Goal: Task Accomplishment & Management: Use online tool/utility

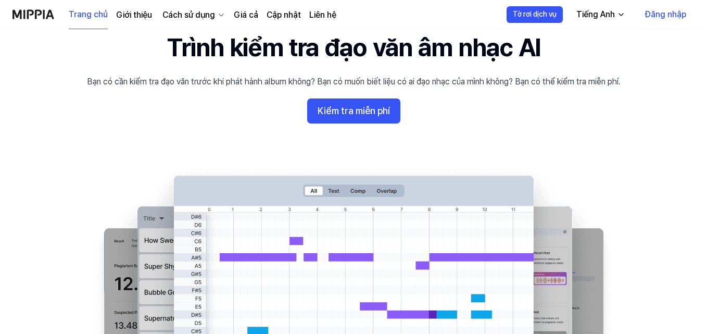
scroll to position [104, 0]
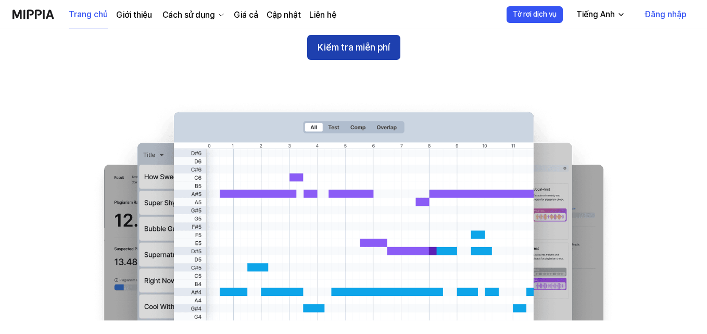
click at [374, 60] on button "Kiểm tra miễn phí" at bounding box center [353, 47] width 93 height 25
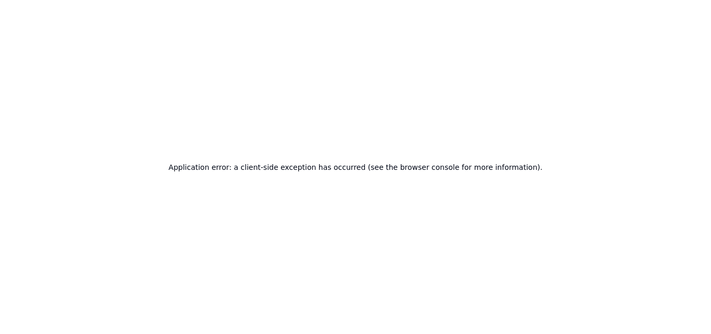
scroll to position [0, 0]
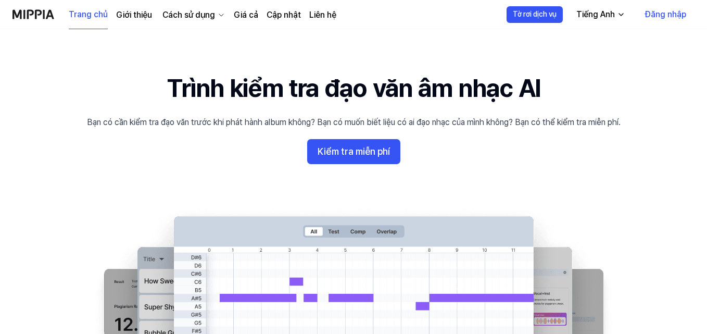
click at [657, 18] on font "Đăng nhập" at bounding box center [665, 14] width 41 height 10
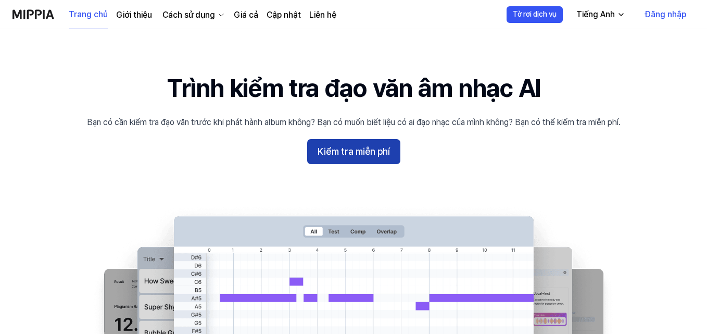
click at [383, 157] on font "Kiểm tra miễn phí" at bounding box center [354, 151] width 72 height 15
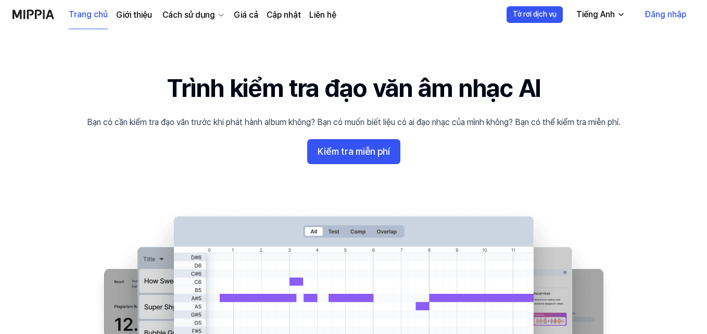
click at [652, 15] on font "Đăng nhập" at bounding box center [665, 14] width 41 height 10
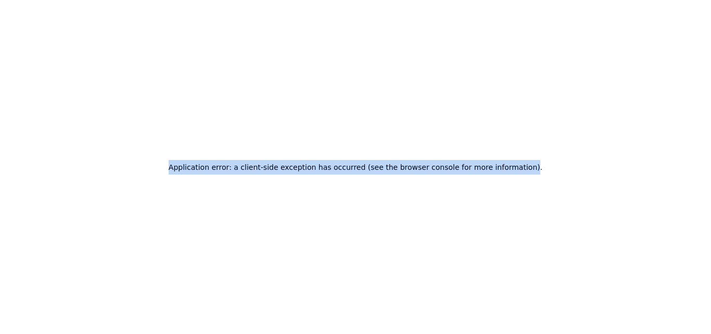
drag, startPoint x: 518, startPoint y: 168, endPoint x: 178, endPoint y: 166, distance: 341.0
click at [178, 166] on div "Application error: a client-side exception has occurred (see the browser consol…" at bounding box center [355, 167] width 711 height 334
copy h2 "Application error: a client-side exception has occurred (see the browser consol…"
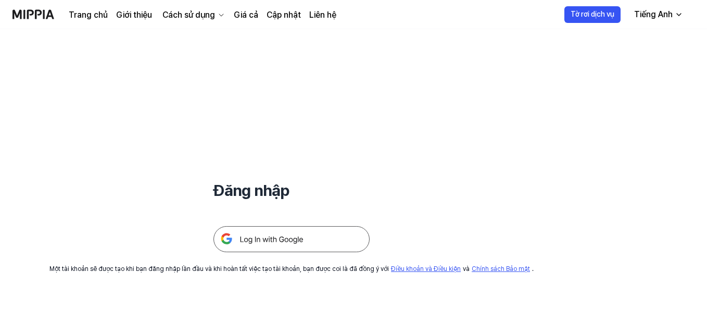
click at [329, 239] on img at bounding box center [291, 239] width 156 height 26
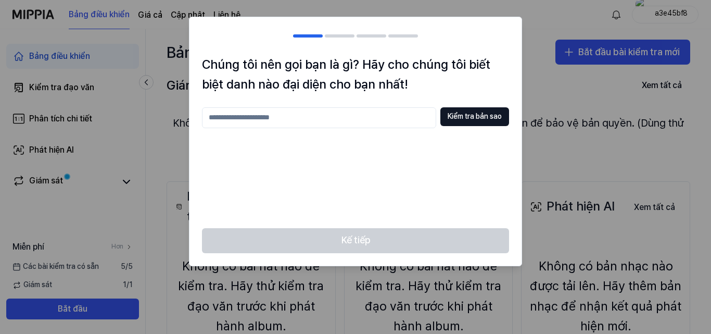
click at [314, 125] on input "text" at bounding box center [319, 117] width 234 height 21
type input "***"
click at [471, 118] on font "Kiểm tra bản sao" at bounding box center [475, 116] width 54 height 8
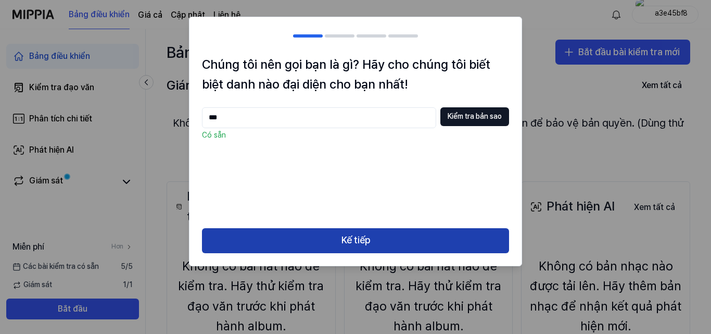
click at [399, 243] on button "Kế tiếp" at bounding box center [355, 240] width 307 height 25
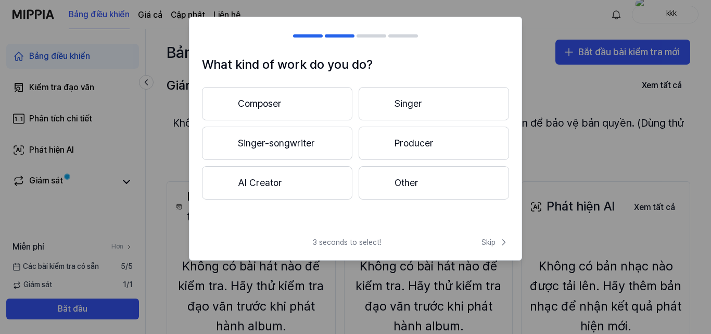
click at [311, 134] on button "Singer-songwriter" at bounding box center [277, 142] width 150 height 33
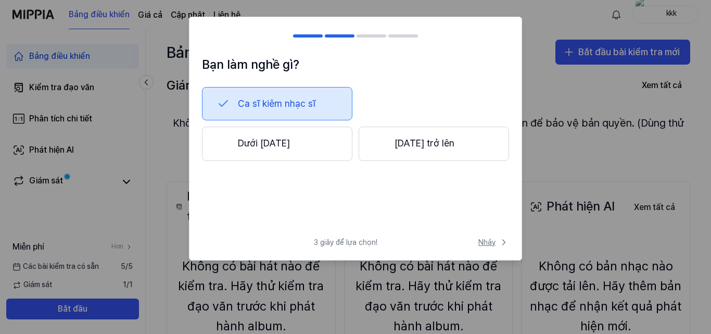
click at [479, 244] on font "Nhảy" at bounding box center [486, 242] width 17 height 8
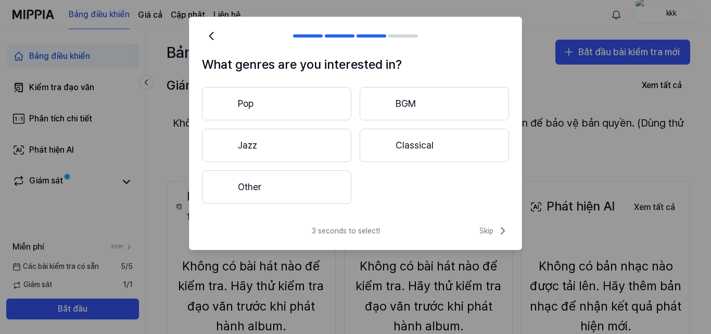
click at [481, 237] on div "3 seconds to select! Skip" at bounding box center [355, 236] width 332 height 25
click at [485, 233] on span "Skip" at bounding box center [494, 230] width 30 height 12
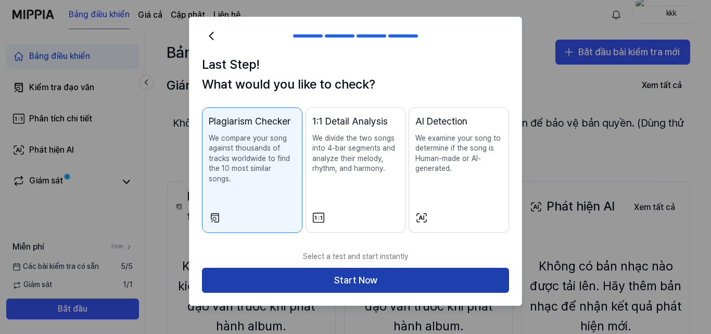
click at [464, 268] on button "Start Now" at bounding box center [355, 280] width 307 height 25
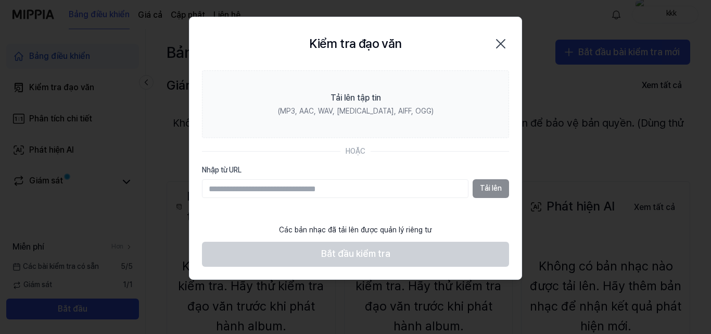
click at [505, 49] on icon "button" at bounding box center [500, 43] width 17 height 17
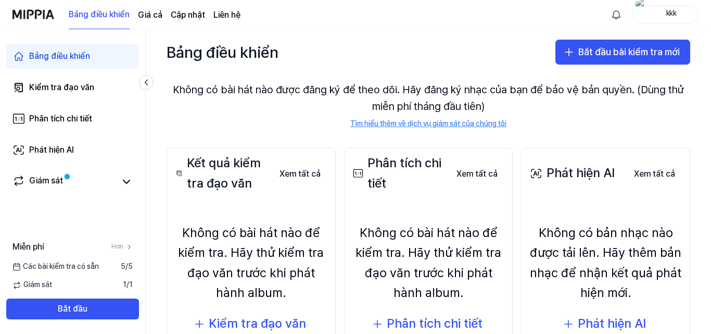
scroll to position [52, 0]
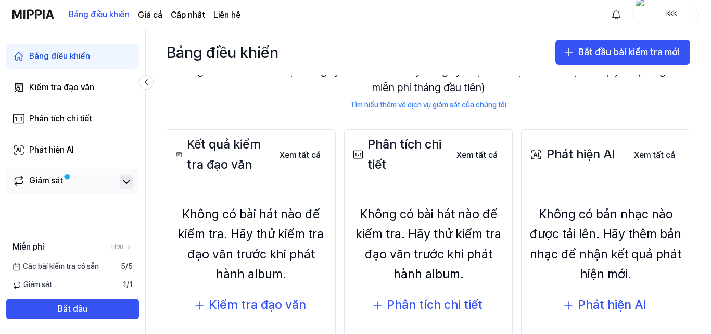
click at [125, 180] on icon at bounding box center [126, 181] width 12 height 12
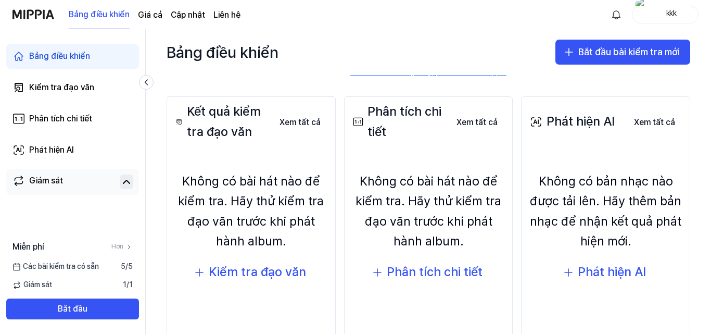
scroll to position [117, 0]
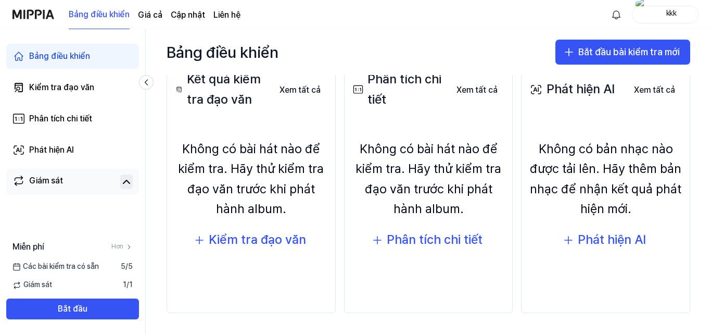
click at [387, 198] on div "Không có bài hát nào để kiểm tra. Hãy thử kiểm tra đạo văn trước khi phát hành …" at bounding box center [429, 179] width 156 height 80
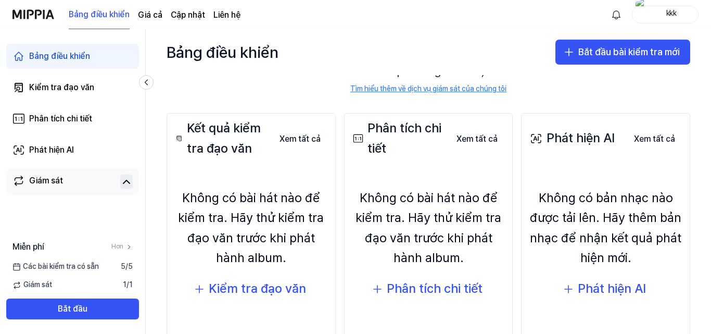
scroll to position [0, 0]
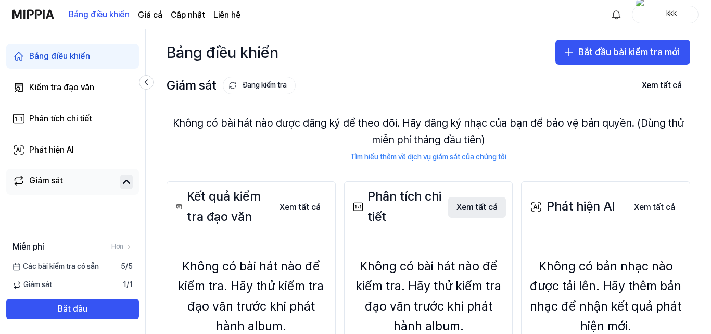
click at [473, 208] on font "Xem tất cả" at bounding box center [477, 207] width 41 height 10
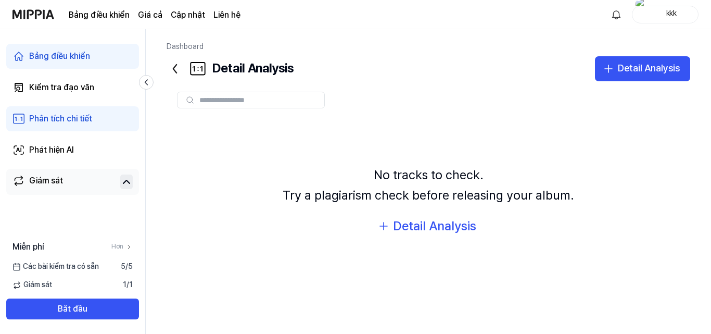
click at [246, 98] on input "text" at bounding box center [258, 99] width 119 height 9
click at [421, 231] on div "Detail Analysis" at bounding box center [434, 226] width 83 height 20
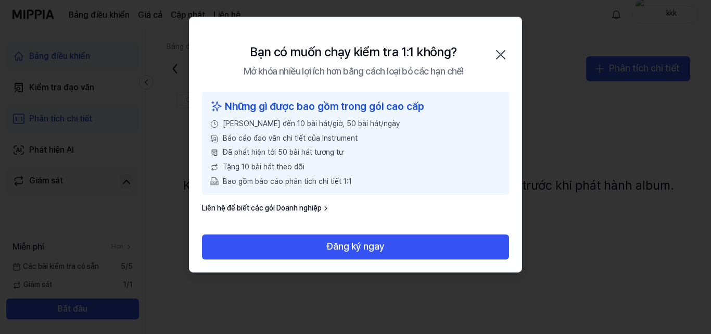
click at [501, 55] on icon "button" at bounding box center [501, 54] width 8 height 8
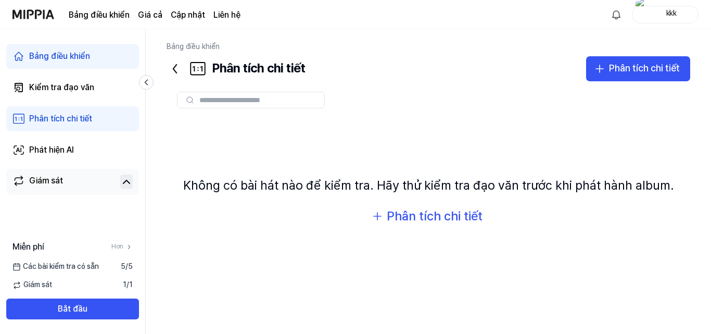
click at [173, 71] on icon at bounding box center [175, 68] width 17 height 17
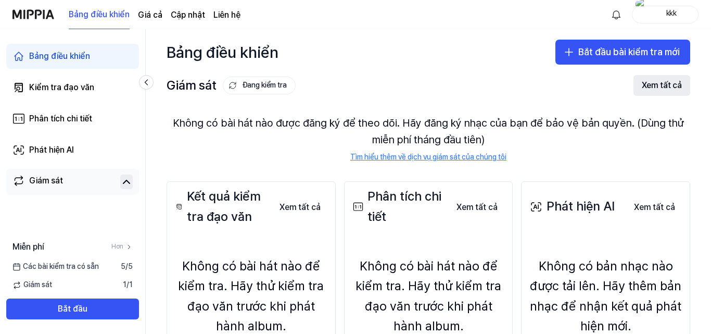
click at [649, 82] on font "Xem tất cả" at bounding box center [662, 85] width 40 height 10
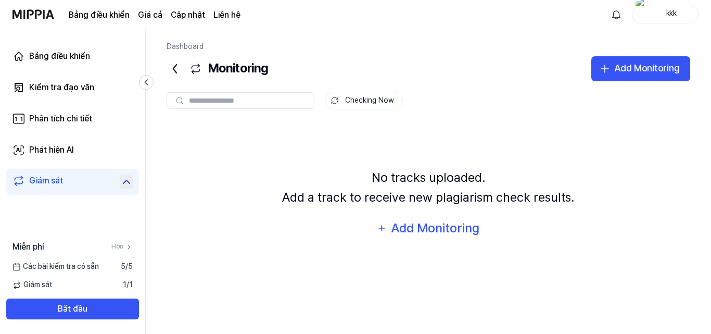
click at [176, 71] on icon at bounding box center [175, 68] width 17 height 17
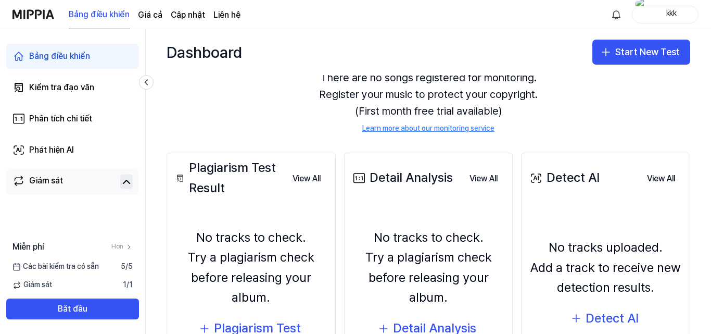
scroll to position [104, 0]
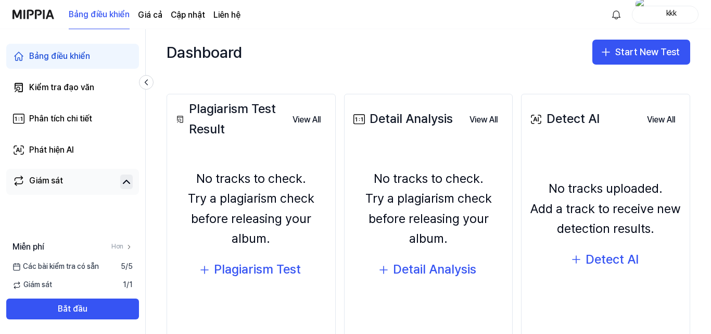
click at [661, 16] on div "kkk" at bounding box center [671, 13] width 41 height 11
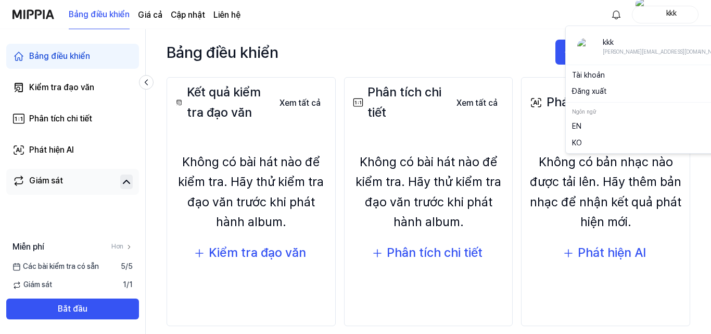
scroll to position [87, 0]
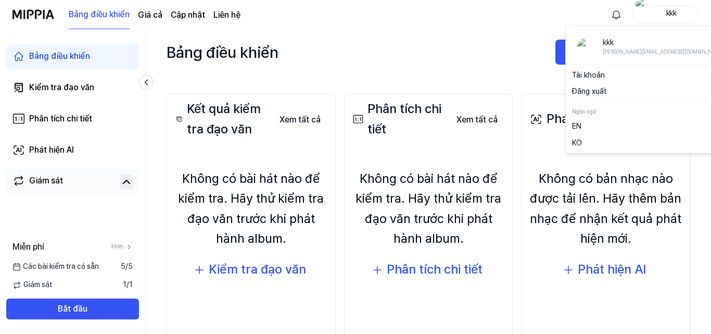
click at [609, 142] on link "KO" at bounding box center [650, 143] width 157 height 10
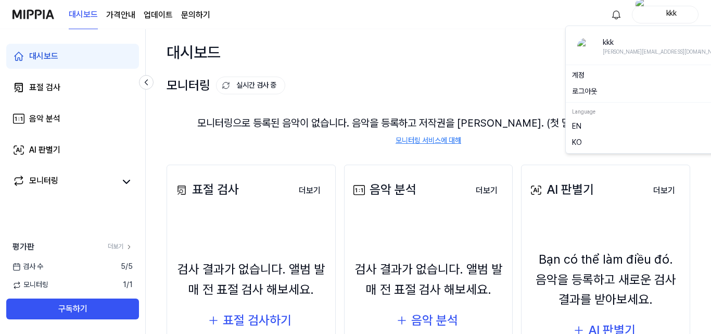
click at [668, 9] on font "kkk" at bounding box center [671, 13] width 11 height 8
click at [618, 126] on link "EN" at bounding box center [650, 126] width 157 height 10
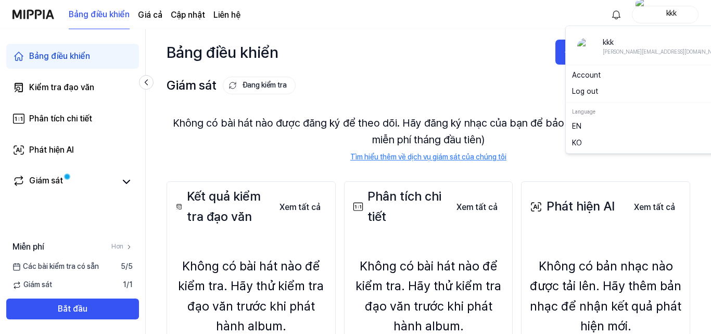
click at [659, 17] on div "kkk" at bounding box center [671, 13] width 41 height 11
click at [571, 15] on div "Bảng điều khiển Giá cả Cập nhật Liên hệ kkk" at bounding box center [355, 14] width 686 height 29
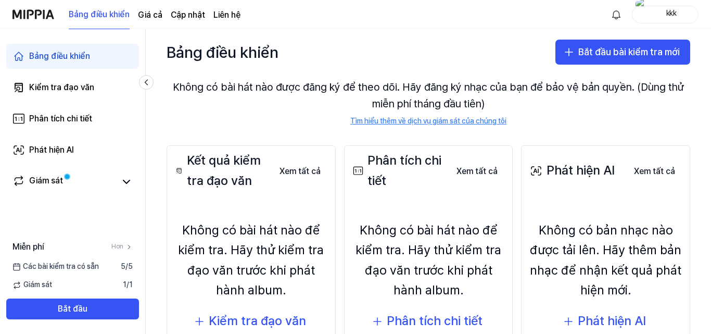
scroll to position [104, 0]
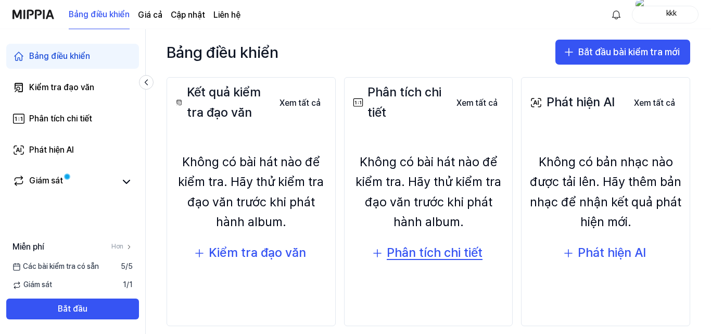
click at [417, 247] on font "Phân tích chi tiết" at bounding box center [435, 252] width 96 height 15
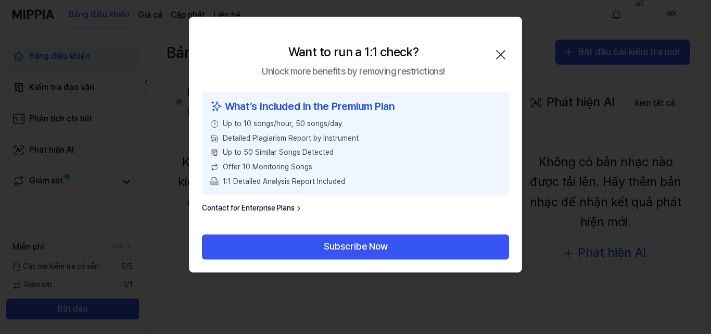
click at [497, 51] on icon "button" at bounding box center [500, 54] width 17 height 17
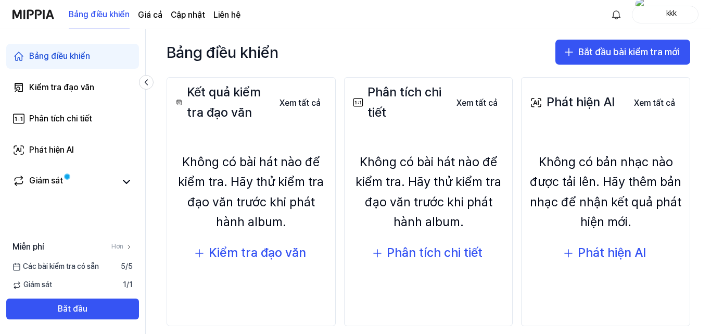
click at [400, 138] on div "Không có bài hát nào để kiểm tra. Hãy thử kiểm tra đạo văn trước khi phát hành …" at bounding box center [429, 209] width 156 height 150
click at [403, 186] on font "Không có bài hát nào để kiểm tra. Hãy thử kiểm tra đạo văn trước khi phát hành …" at bounding box center [429, 191] width 146 height 75
click at [424, 256] on font "Phân tích chi tiết" at bounding box center [435, 252] width 96 height 15
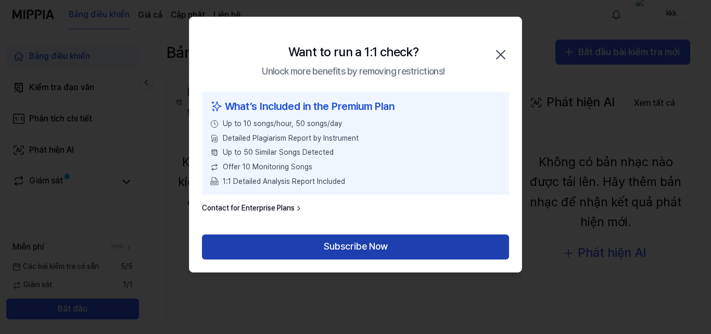
click at [305, 236] on button "Subscribe Now" at bounding box center [355, 246] width 307 height 25
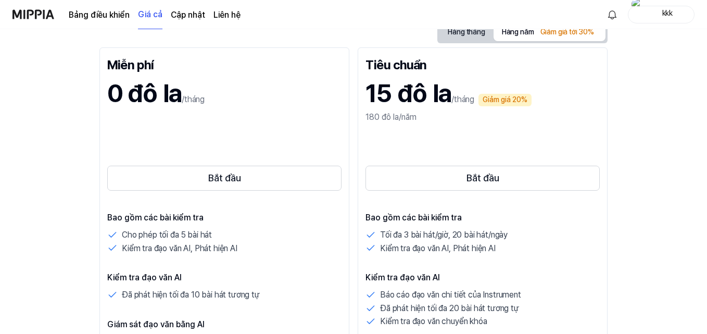
scroll to position [104, 0]
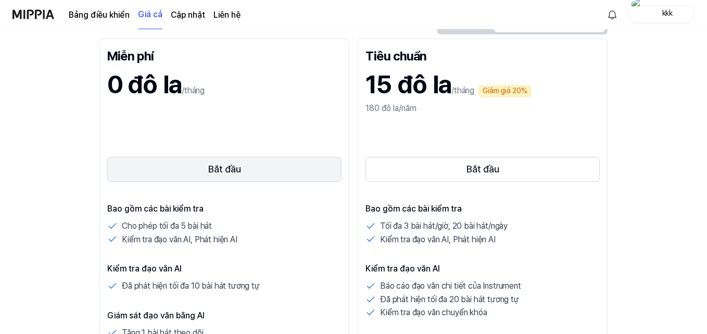
click at [325, 175] on button "Bắt đầu" at bounding box center [224, 169] width 234 height 25
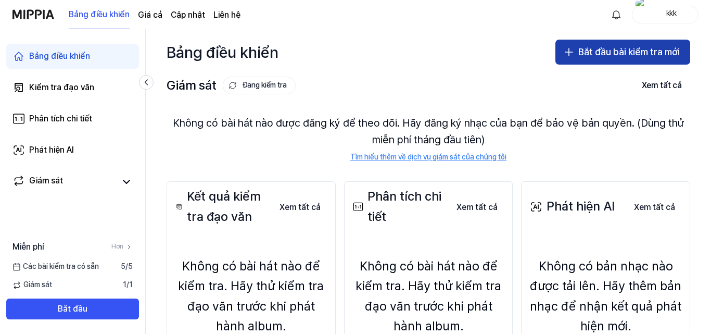
click at [637, 60] on button "Bắt đầu bài kiểm tra mới" at bounding box center [622, 52] width 135 height 25
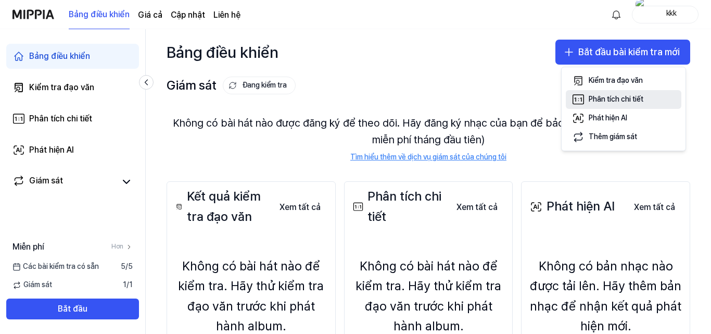
click at [619, 98] on font "Phân tích chi tiết" at bounding box center [616, 99] width 55 height 8
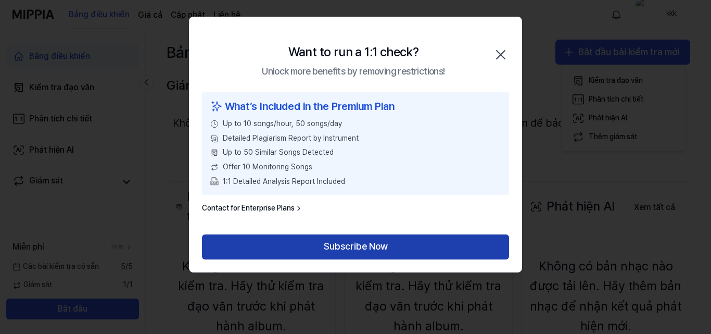
click at [295, 236] on button "Subscribe Now" at bounding box center [355, 246] width 307 height 25
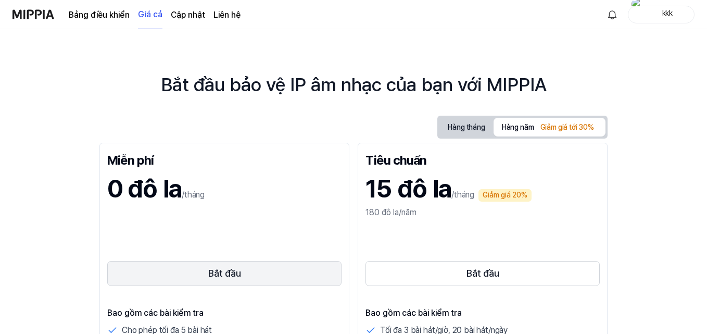
click at [249, 274] on button "Bắt đầu" at bounding box center [224, 273] width 234 height 25
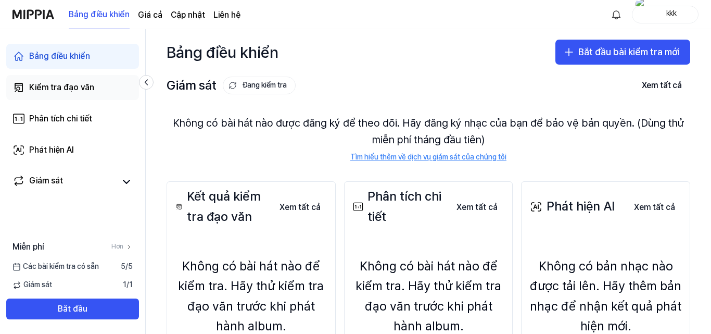
click at [56, 94] on link "Kiểm tra đạo văn" at bounding box center [72, 87] width 133 height 25
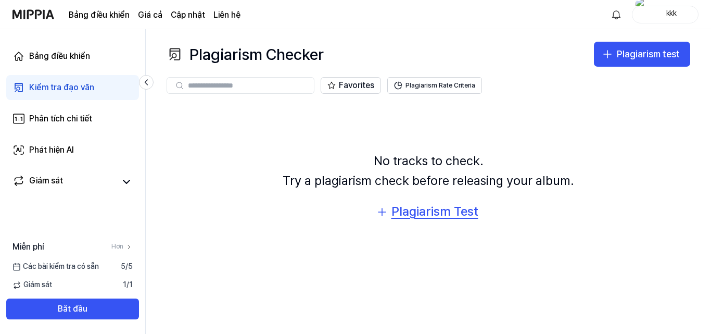
click at [415, 220] on div "Plagiarism Test" at bounding box center [434, 211] width 87 height 20
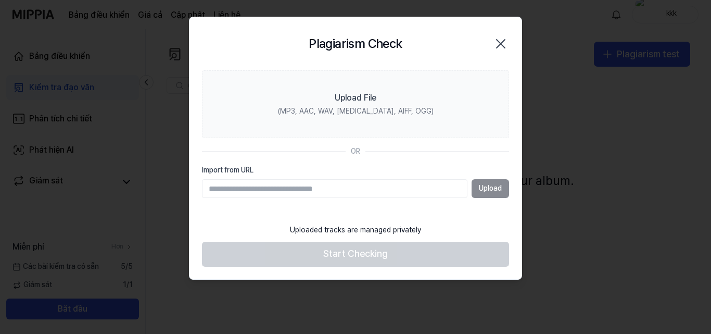
click at [502, 43] on icon "button" at bounding box center [501, 44] width 8 height 8
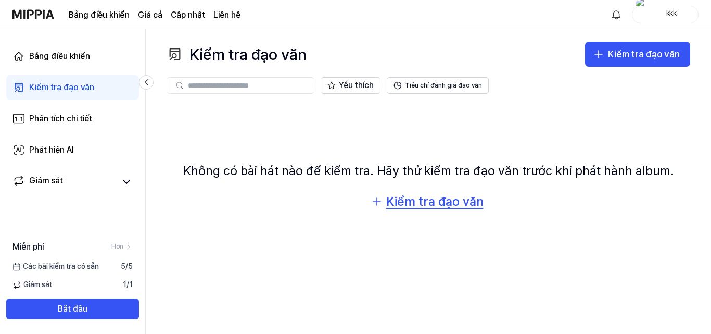
drag, startPoint x: 611, startPoint y: 0, endPoint x: 457, endPoint y: 208, distance: 258.7
click at [457, 208] on font "Kiểm tra đạo văn" at bounding box center [434, 201] width 97 height 15
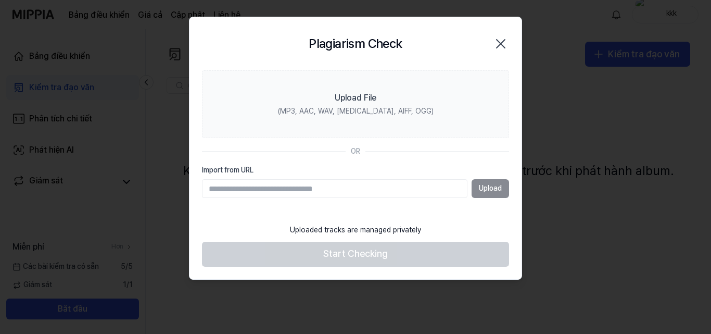
paste input "**********"
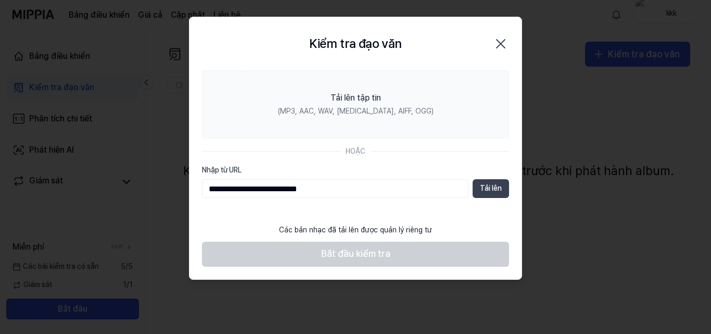
type input "**********"
click at [500, 189] on font "Tải lên" at bounding box center [491, 188] width 22 height 8
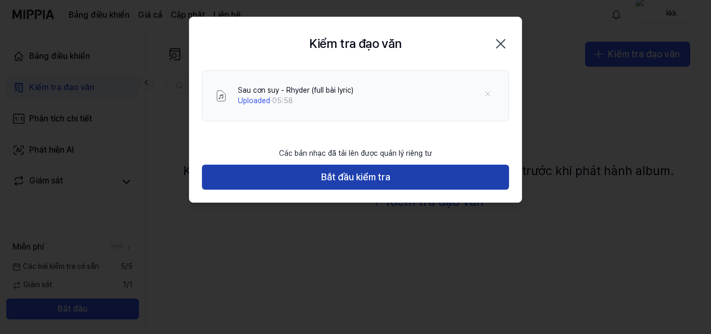
click at [483, 167] on button "Bắt đầu kiểm tra" at bounding box center [355, 176] width 307 height 25
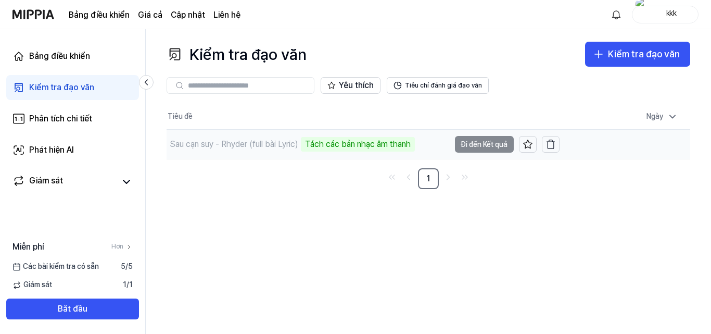
click at [443, 148] on td "Sau cạn suy - Rhyder (full bài Lyric) Tách các bản nhạc âm thanh Đi đến Kết quả" at bounding box center [363, 145] width 393 height 30
click at [463, 143] on td "Sau cạn suy - Rhyder (full bài Lyric) Tách các bản nhạc âm thanh Đi đến Kết quả" at bounding box center [363, 145] width 393 height 30
click at [668, 119] on icon at bounding box center [672, 116] width 10 height 10
click at [371, 144] on font "Tách các bản nhạc âm thanh" at bounding box center [358, 144] width 106 height 10
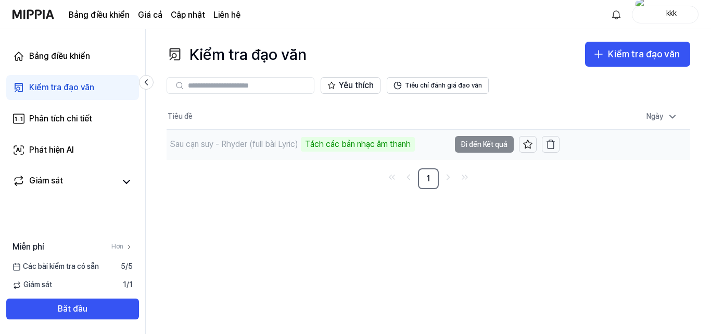
click at [238, 145] on font "Sau cạn suy - Rhyder (full bài Lyric)" at bounding box center [234, 144] width 129 height 10
click at [240, 135] on div "Sau cạn suy - Rhyder (full bài Lyric) Phân tích cấu trúc bài hát" at bounding box center [308, 145] width 283 height 30
click at [275, 151] on div "Sau cạn suy - Rhyder (full bài Lyric) Phân tích cấu trúc bài hát" at bounding box center [285, 144] width 236 height 15
click at [448, 145] on td "Sau cạn suy - Rhyder (full bài Lyric) Phân tích cấu trúc bài hát Đi đến Kết quả" at bounding box center [363, 145] width 393 height 30
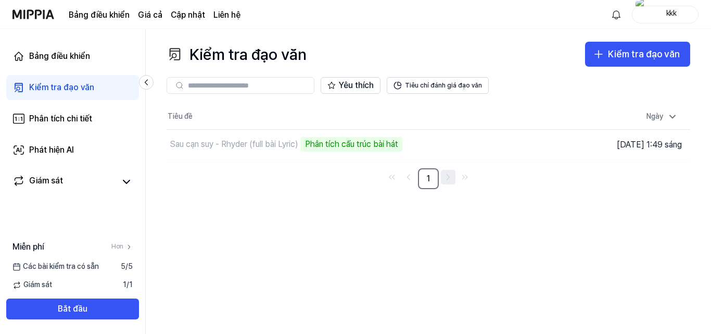
click at [448, 184] on link "Đi đến trang tiếp theo" at bounding box center [448, 177] width 15 height 15
click at [377, 142] on font "Phân tích cấu trúc bài hát" at bounding box center [351, 144] width 93 height 10
click at [261, 85] on input "text" at bounding box center [248, 85] width 120 height 9
click at [410, 88] on font "Tiêu chí đánh giá đạo văn" at bounding box center [443, 85] width 77 height 7
click at [414, 82] on font "Tiêu chí đánh giá đạo văn" at bounding box center [443, 85] width 77 height 7
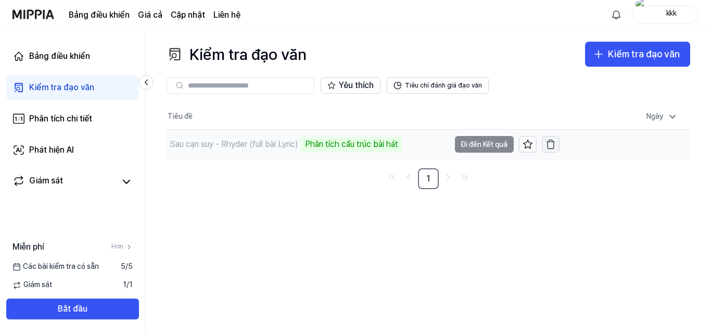
click at [546, 144] on icon "button" at bounding box center [551, 144] width 10 height 10
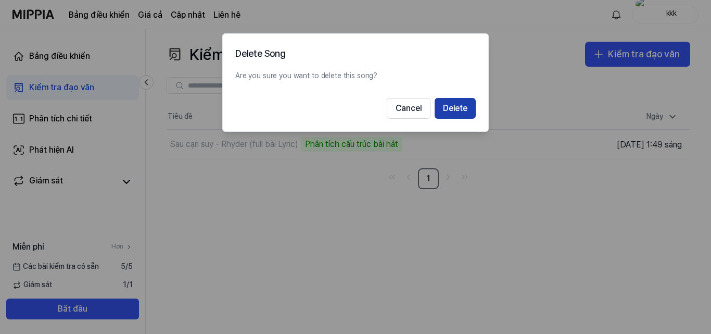
click at [460, 109] on button "Delete" at bounding box center [455, 108] width 41 height 21
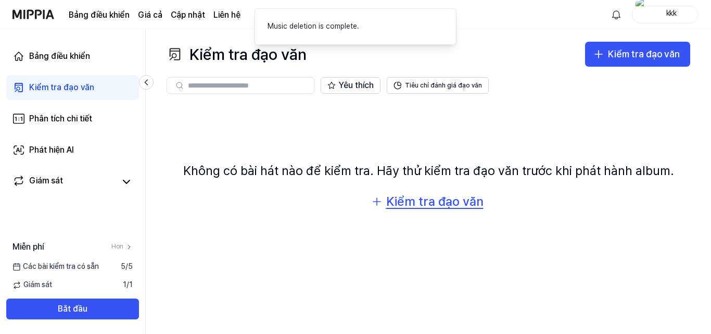
click at [431, 202] on font "Kiểm tra đạo văn" at bounding box center [434, 201] width 97 height 15
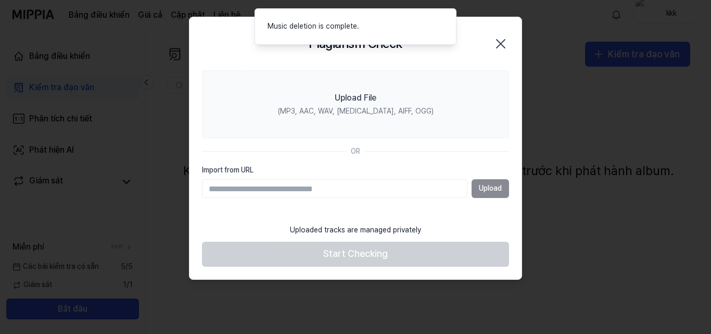
paste input "**********"
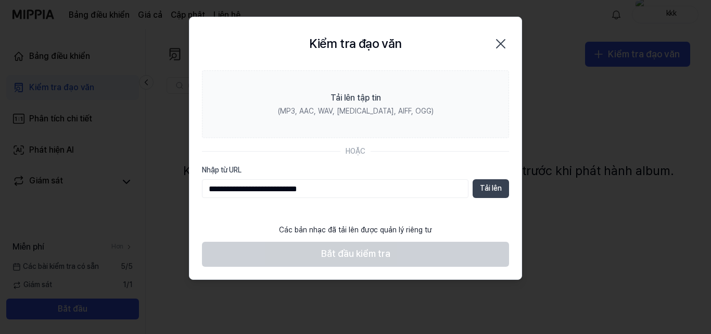
type input "**********"
click at [494, 188] on font "Tải lên" at bounding box center [491, 188] width 22 height 8
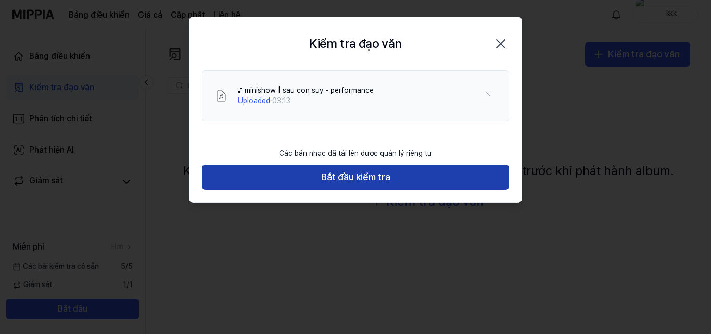
click at [362, 178] on font "Bắt đầu kiểm tra" at bounding box center [355, 176] width 69 height 11
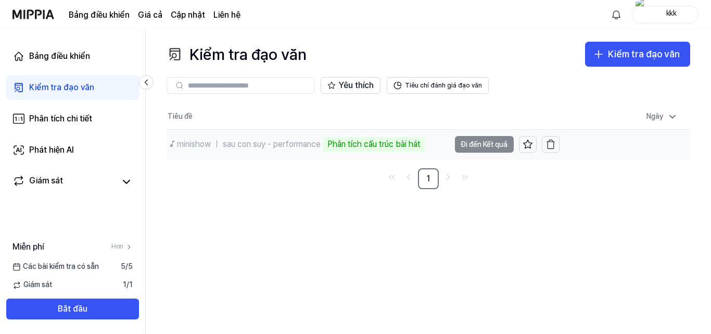
click at [460, 143] on td "♪ minishow ｜ sau con suy - performance Phân tích cấu trúc bài hát Đi đến Kết quả" at bounding box center [363, 145] width 393 height 30
click at [523, 142] on icon at bounding box center [528, 144] width 10 height 10
click at [523, 143] on icon at bounding box center [527, 144] width 9 height 8
click at [470, 145] on td "♪ minishow ｜ sau con suy - performance Phân tích cấu trúc bài hát Đi đến Kết quả" at bounding box center [363, 145] width 393 height 30
click at [430, 142] on td "♪ minishow ｜ sau con suy - performance Phân tích cấu trúc bài hát Đi đến Kết quả" at bounding box center [363, 145] width 393 height 30
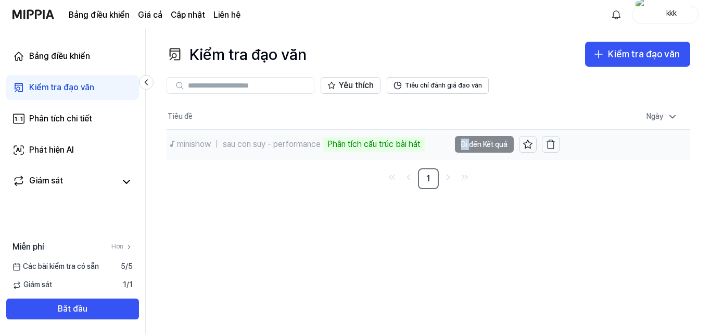
click at [430, 142] on td "♪ minishow ｜ sau con suy - performance Phân tích cấu trúc bài hát Đi đến Kết quả" at bounding box center [363, 145] width 393 height 30
click at [446, 144] on td "♪ minishow ｜ sau con suy - performance Phân tích cấu trúc bài hát Đi đến Kết quả" at bounding box center [363, 145] width 393 height 30
click at [447, 145] on td "♪ minishow ｜ sau con suy - performance Phân tích cấu trúc bài hát Đi đến Kết quả" at bounding box center [363, 145] width 393 height 30
drag, startPoint x: 364, startPoint y: 146, endPoint x: 344, endPoint y: 146, distance: 20.8
click at [352, 148] on font "Phân tích cấu trúc bài hát" at bounding box center [373, 144] width 93 height 10
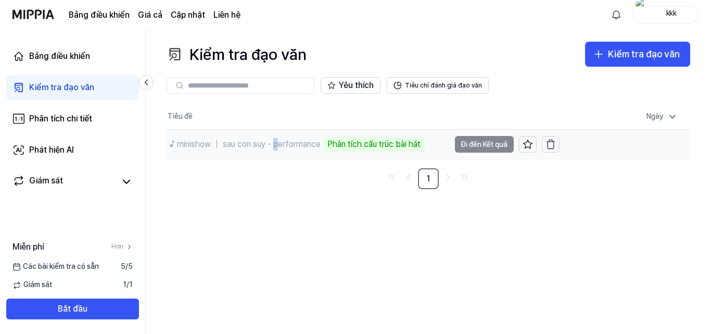
drag, startPoint x: 277, startPoint y: 137, endPoint x: 225, endPoint y: 137, distance: 52.6
click at [269, 139] on font "♪ minishow ｜ sau con suy - performance" at bounding box center [245, 144] width 151 height 10
click at [219, 139] on font "♪ minishow ｜ sau con suy - performance" at bounding box center [245, 144] width 151 height 10
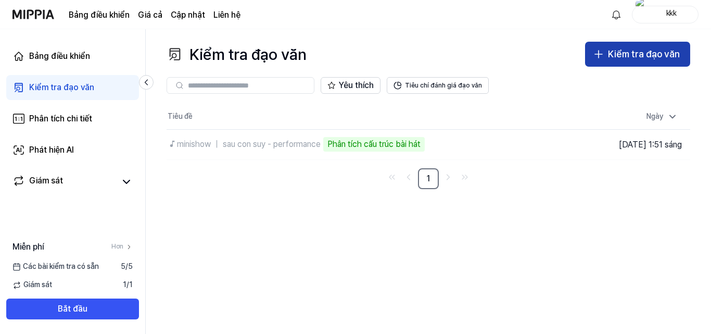
click at [623, 59] on font "Kiểm tra đạo văn" at bounding box center [644, 53] width 72 height 11
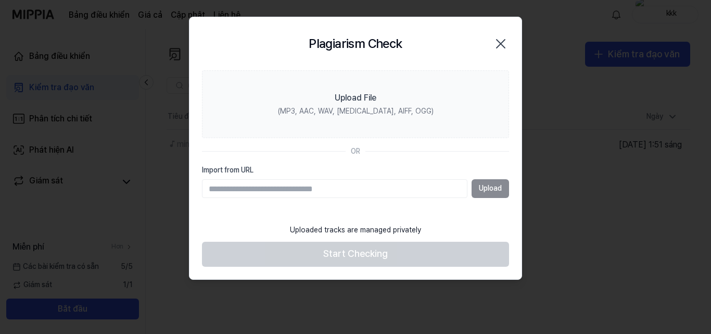
click at [504, 43] on icon "button" at bounding box center [500, 43] width 17 height 17
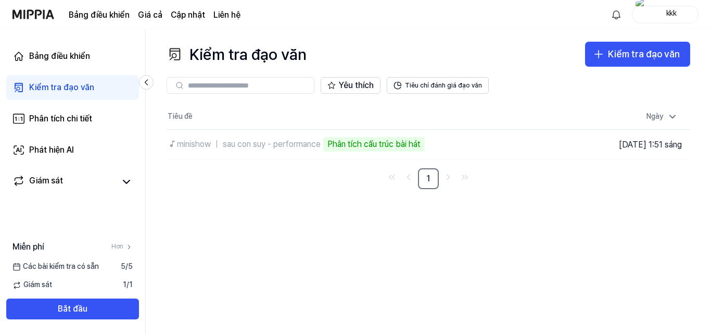
click at [117, 270] on div "Các bài kiểm tra có sẵn 5 / 5" at bounding box center [72, 266] width 145 height 10
click at [129, 286] on font "/" at bounding box center [127, 284] width 3 height 8
click at [130, 179] on icon at bounding box center [126, 181] width 12 height 12
click at [178, 149] on font "♪ minishow ｜ sau con suy - performance" at bounding box center [245, 144] width 151 height 10
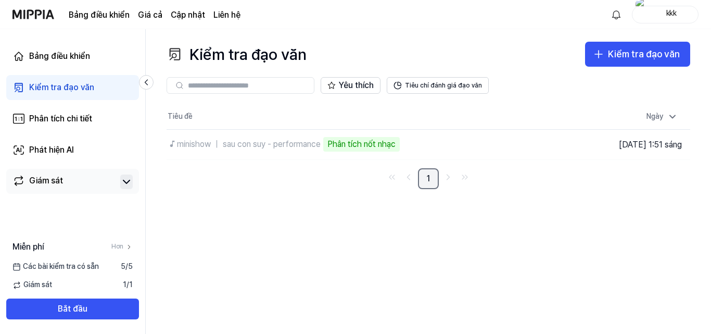
click at [433, 177] on link "1" at bounding box center [428, 178] width 21 height 21
click at [36, 119] on font "Phân tích chi tiết" at bounding box center [60, 118] width 63 height 10
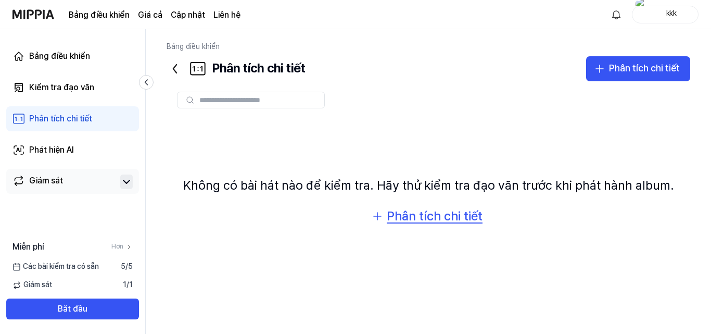
click at [379, 217] on icon "button" at bounding box center [377, 216] width 12 height 12
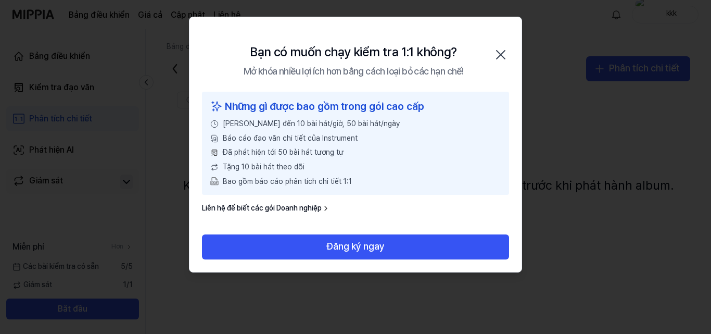
click at [497, 57] on icon "button" at bounding box center [500, 54] width 17 height 17
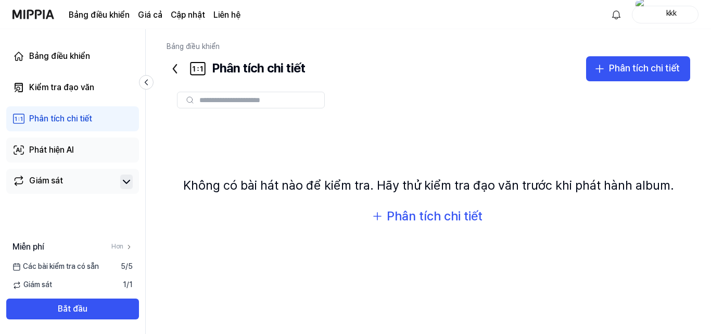
click at [28, 149] on link "Phát hiện AI" at bounding box center [72, 149] width 133 height 25
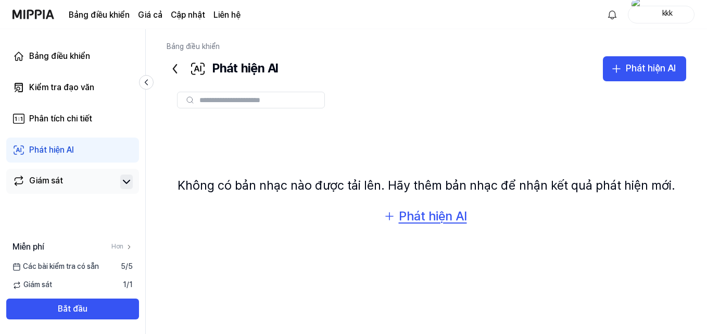
click at [436, 212] on font "Phát hiện AI" at bounding box center [433, 215] width 68 height 15
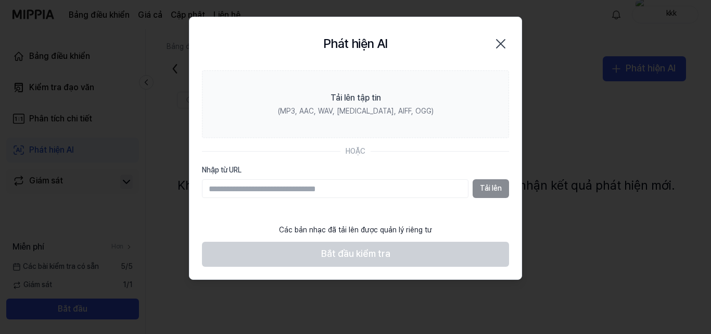
click at [502, 41] on icon "button" at bounding box center [500, 43] width 17 height 17
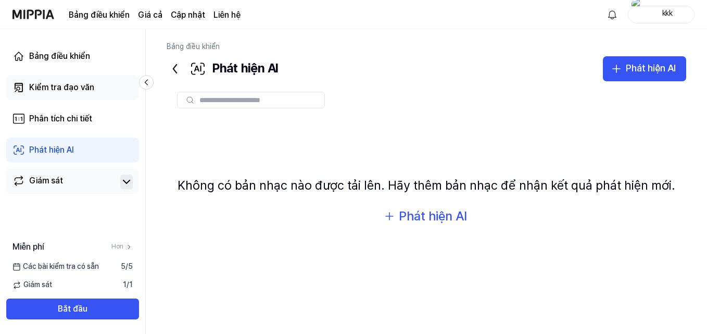
click at [85, 81] on div "Kiểm tra đạo văn" at bounding box center [61, 87] width 65 height 12
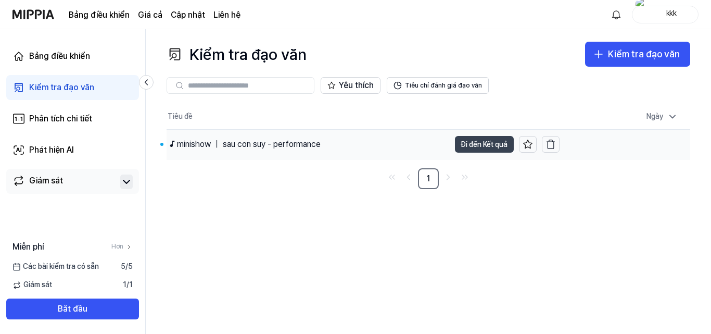
click at [461, 147] on font "Đi đến Kết quả" at bounding box center [484, 144] width 46 height 8
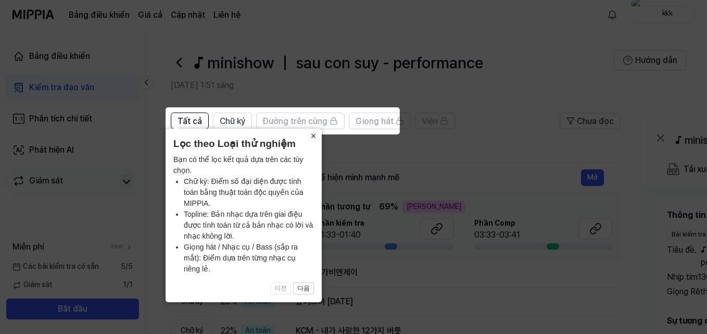
click at [314, 141] on font "×" at bounding box center [314, 136] width 6 height 10
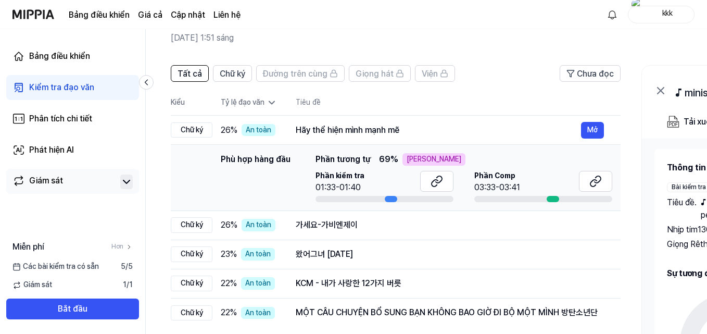
scroll to position [35, 0]
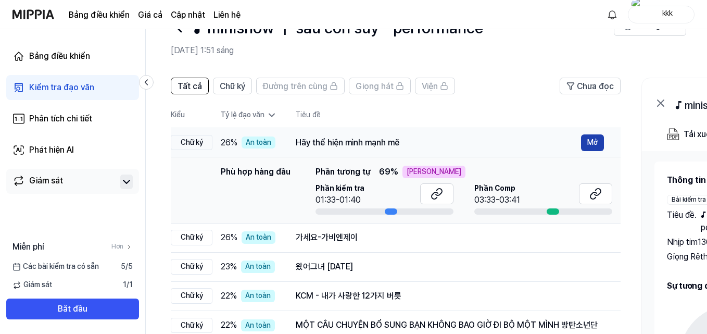
click at [600, 145] on button "Mở" at bounding box center [592, 142] width 23 height 17
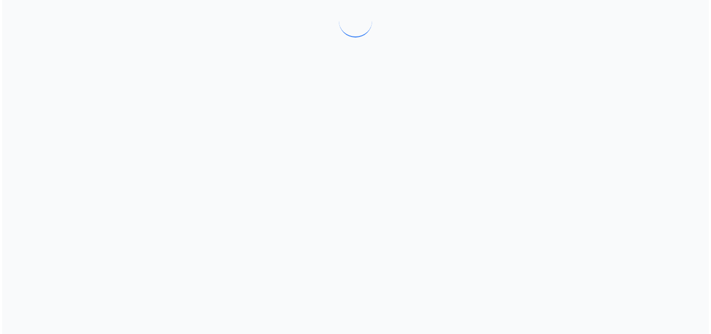
scroll to position [0, 0]
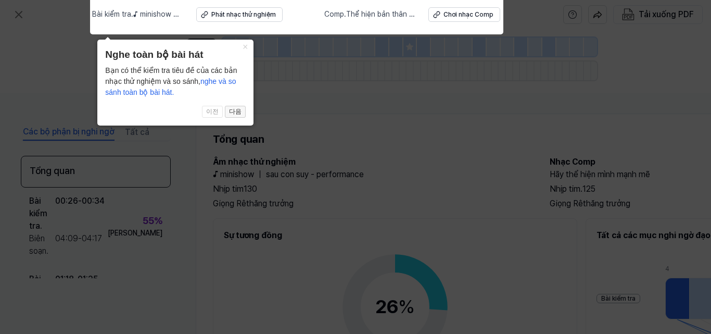
click at [226, 112] on button "다음" at bounding box center [235, 112] width 21 height 12
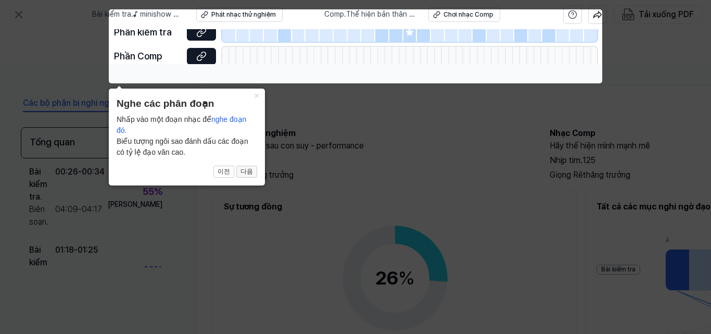
click at [252, 171] on font "다음" at bounding box center [246, 171] width 12 height 7
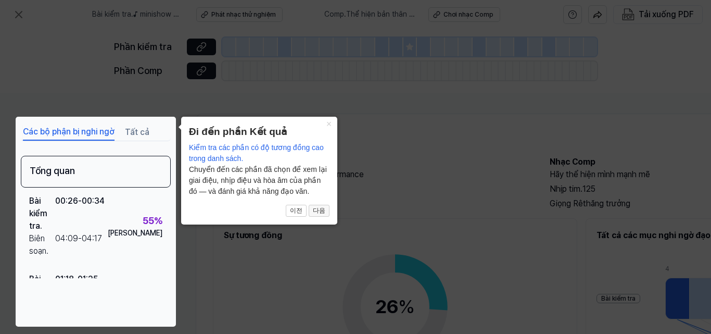
click at [314, 208] on font "다음" at bounding box center [319, 210] width 12 height 7
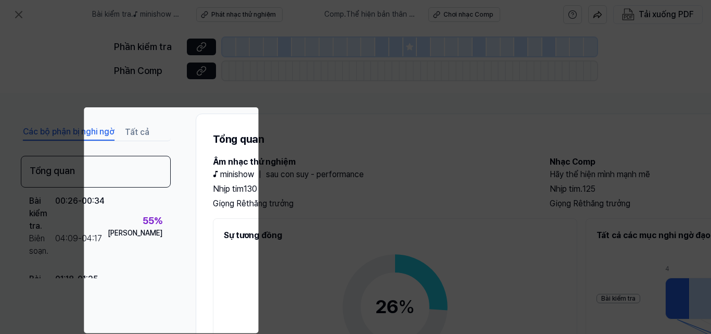
scroll to position [153, 193]
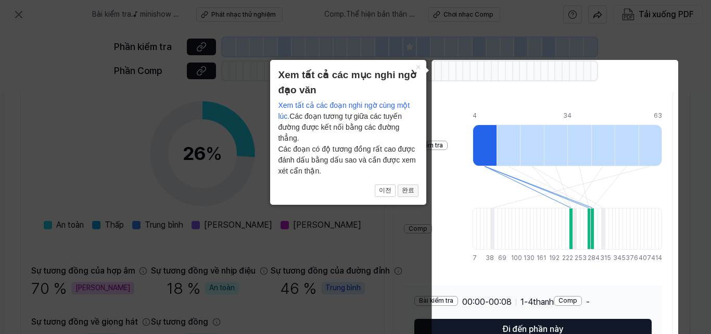
click at [408, 189] on font "완료" at bounding box center [408, 189] width 12 height 7
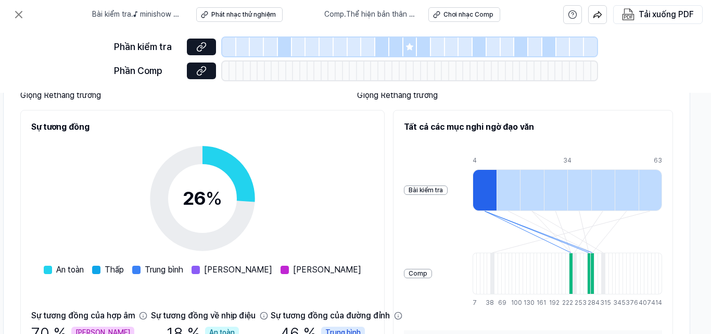
scroll to position [66, 193]
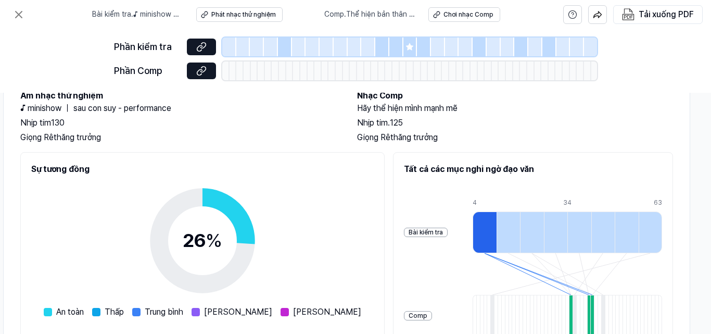
click at [238, 43] on div at bounding box center [243, 46] width 14 height 19
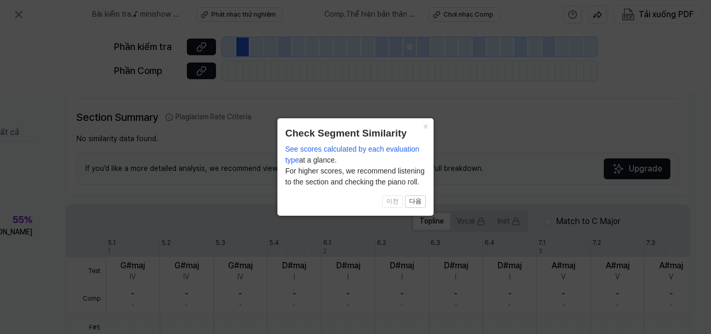
scroll to position [223, 134]
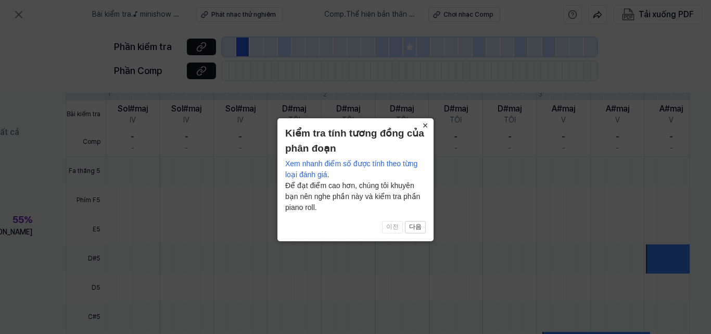
click at [428, 126] on button "×" at bounding box center [425, 125] width 17 height 15
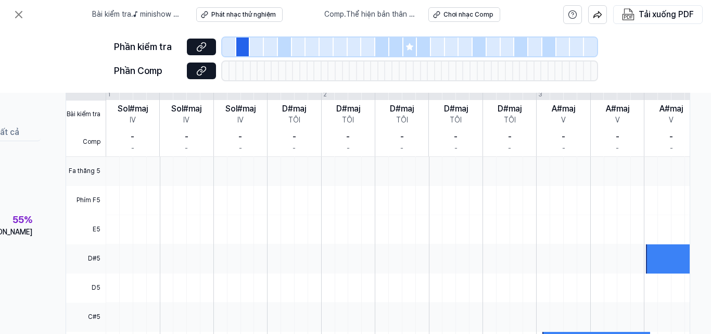
click at [410, 46] on icon at bounding box center [409, 46] width 7 height 7
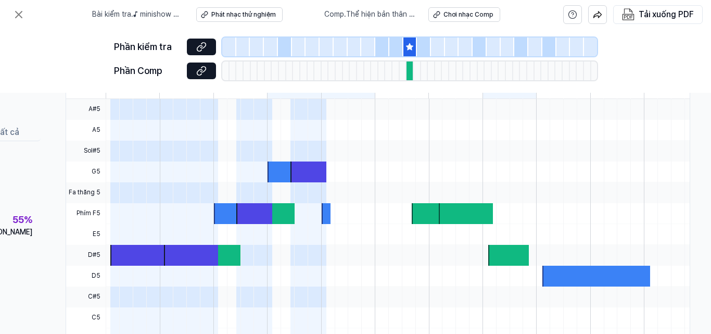
scroll to position [385, 134]
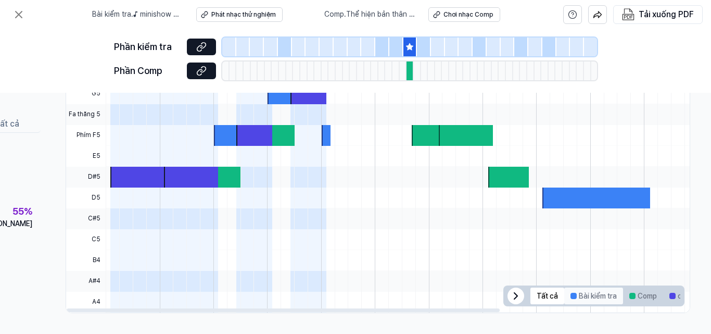
click at [579, 292] on font "Bài kiểm tra" at bounding box center [598, 296] width 38 height 8
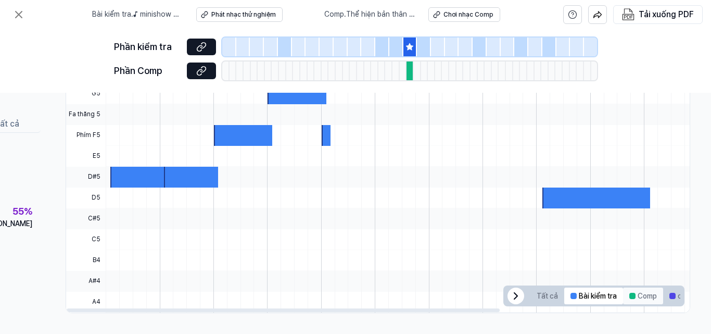
click at [631, 290] on button "Comp" at bounding box center [643, 295] width 40 height 17
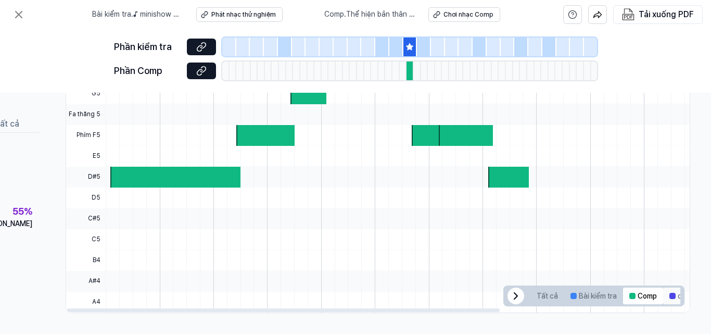
click at [669, 294] on div at bounding box center [672, 296] width 6 height 6
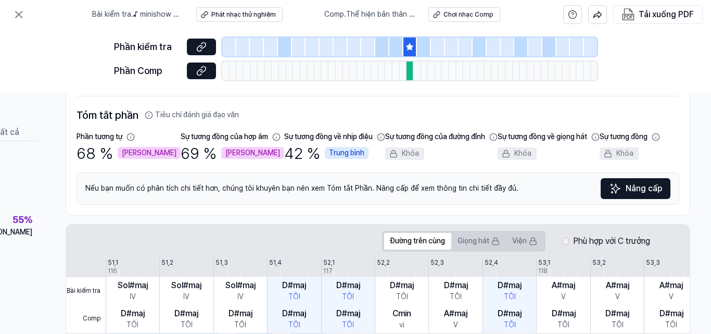
scroll to position [0, 134]
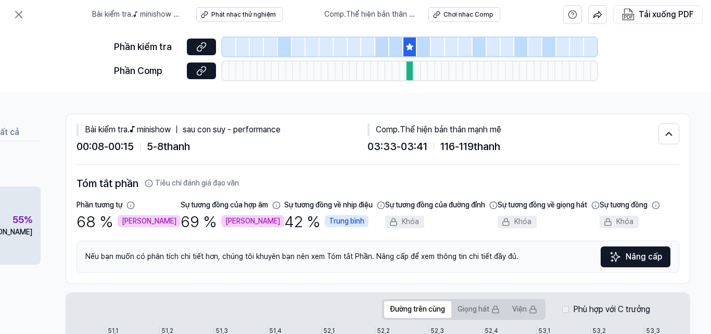
click at [12, 235] on font "Cao" at bounding box center [5, 231] width 55 height 8
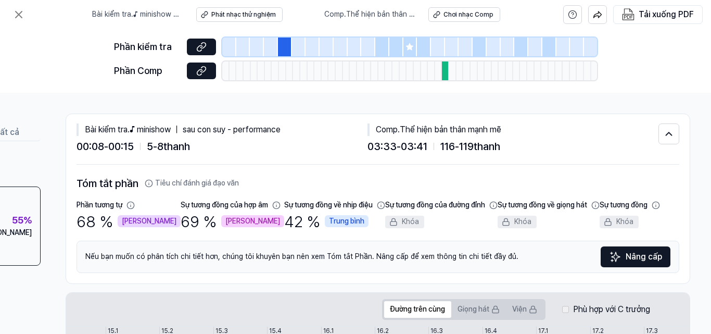
click at [158, 18] on font "♪ minishow ｜ sau con suy - performance" at bounding box center [137, 19] width 91 height 19
click at [208, 72] on button at bounding box center [201, 70] width 29 height 17
click at [199, 44] on icon at bounding box center [201, 47] width 10 height 10
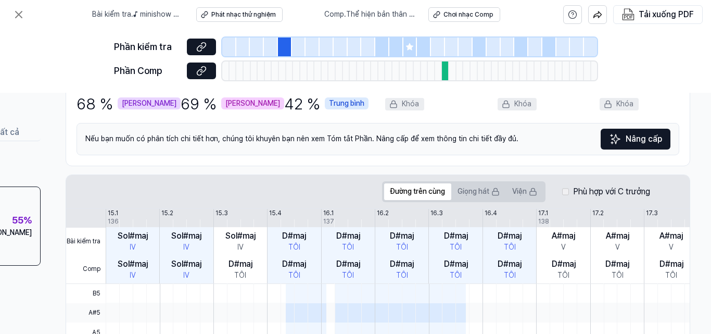
scroll to position [156, 134]
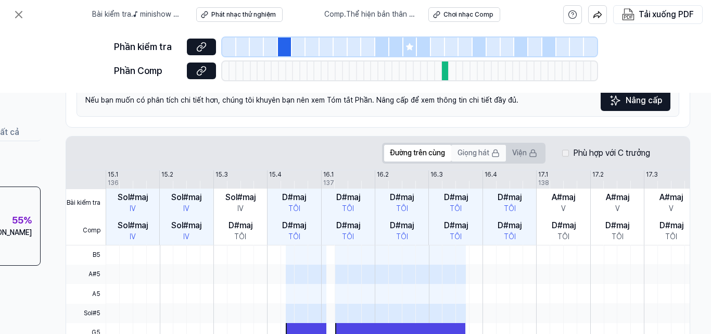
click at [474, 154] on font "Giọng hát" at bounding box center [474, 152] width 32 height 8
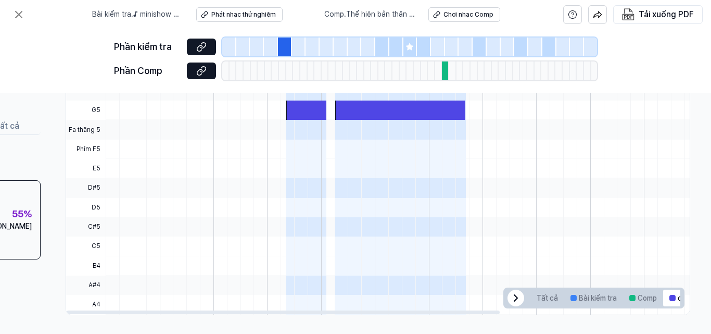
scroll to position [385, 134]
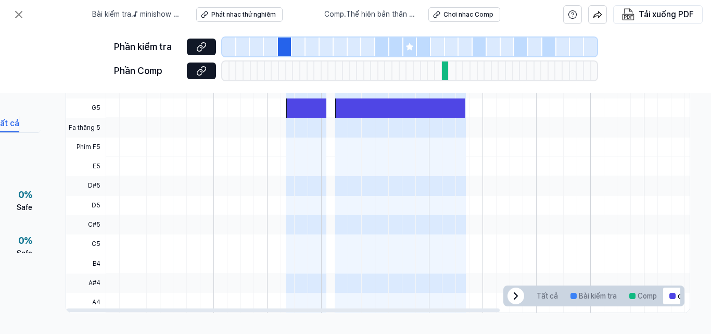
drag, startPoint x: 22, startPoint y: 117, endPoint x: 23, endPoint y: 134, distance: 17.7
click at [64, 122] on div "Các bộ phận bị nghi ngờ Tất cả Overview Test . 00:00 - 00:08 Comp . N/A 0 % Saf…" at bounding box center [355, 213] width 711 height 241
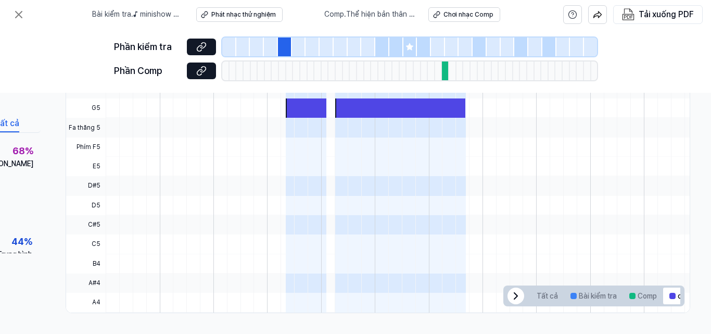
scroll to position [1067, 0]
click at [97, 178] on div "Các bộ phận bị nghi ngờ Tất cả Tổng quan Bài kiểm tra . 00:00 - 00:08 Biên soạn…" at bounding box center [355, 213] width 711 height 241
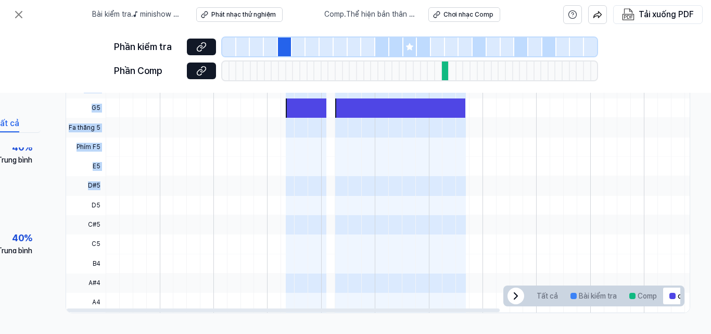
click at [70, 161] on span "E5" at bounding box center [86, 166] width 40 height 19
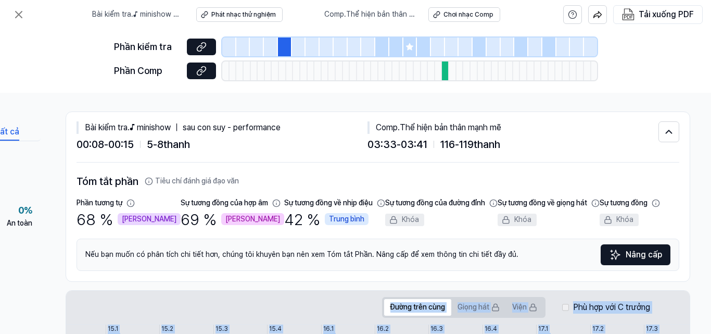
scroll to position [0, 134]
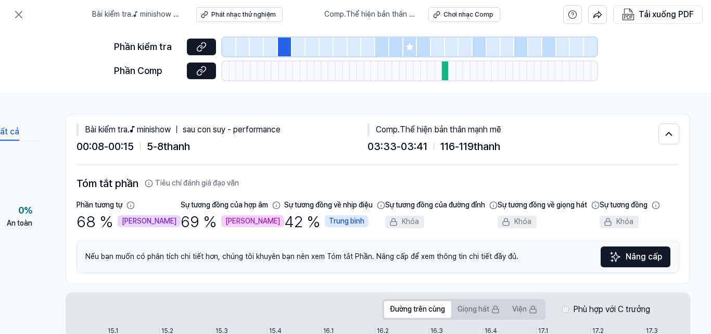
click at [446, 75] on div at bounding box center [445, 70] width 7 height 19
click at [663, 133] on icon at bounding box center [668, 134] width 11 height 12
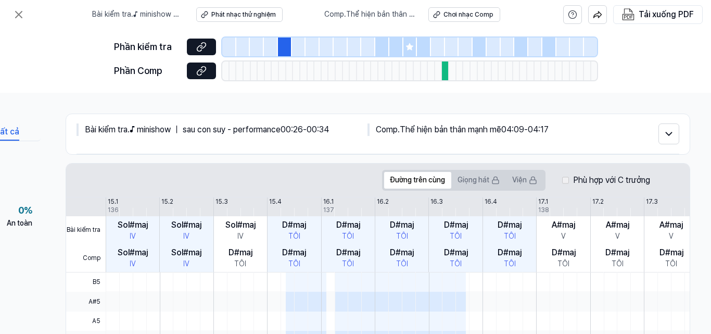
click at [0, 126] on font "Tất cả" at bounding box center [7, 131] width 24 height 10
click at [6, 135] on font "Tất cả" at bounding box center [7, 131] width 24 height 10
drag, startPoint x: 9, startPoint y: 135, endPoint x: 30, endPoint y: 137, distance: 21.5
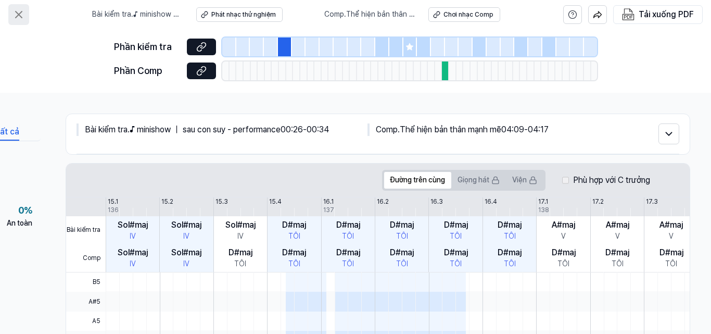
click at [21, 11] on icon at bounding box center [18, 14] width 12 height 12
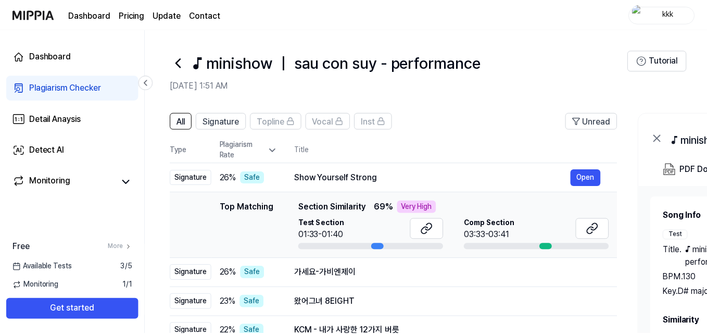
scroll to position [35, 0]
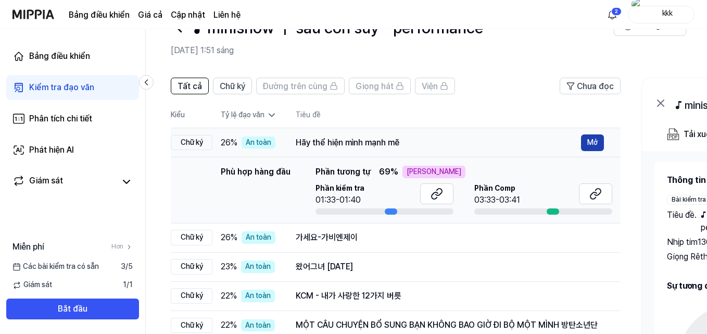
click at [593, 142] on font "Mở" at bounding box center [592, 142] width 10 height 8
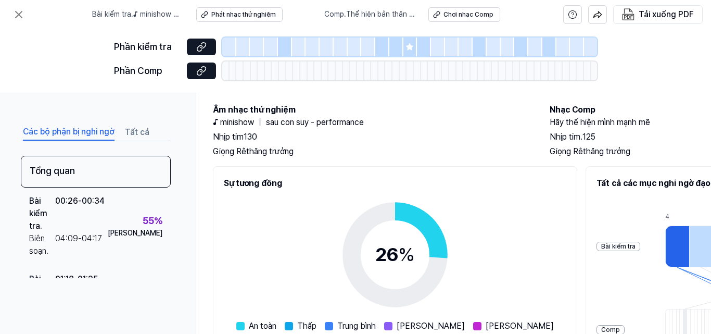
scroll to position [0, 0]
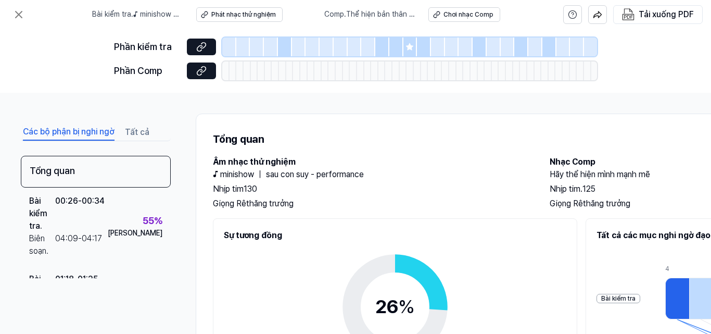
drag, startPoint x: 548, startPoint y: 268, endPoint x: 540, endPoint y: 219, distance: 49.1
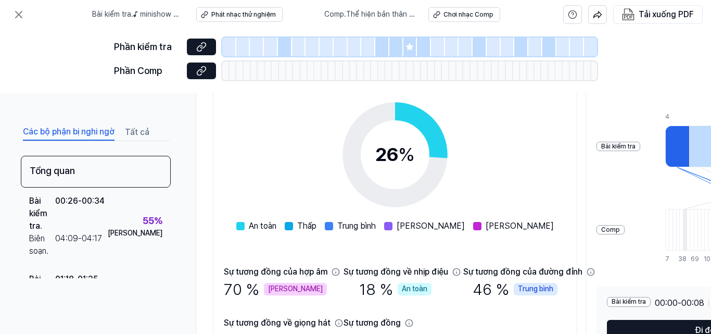
scroll to position [222, 0]
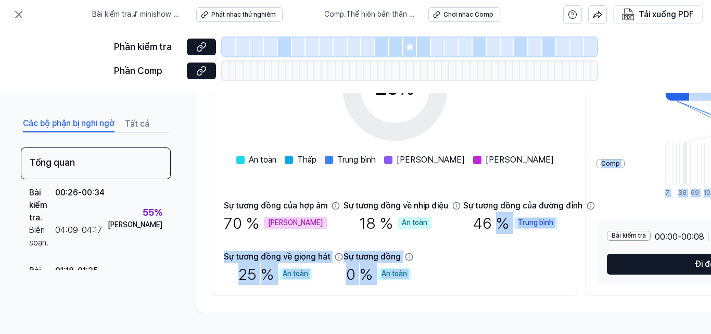
drag, startPoint x: 638, startPoint y: 240, endPoint x: 534, endPoint y: 239, distance: 103.6
click at [534, 239] on div "Sự tương đồng 26 % An toàn Thấp Trung bình Cao Rất cao Sự tương đồng của hợp âm…" at bounding box center [539, 148] width 653 height 296
click at [532, 243] on div "Sự tương đồng của hợp âm 70 % Rất cao Sự tương đồng về nhịp điệu 18 % An toàn S…" at bounding box center [395, 241] width 343 height 85
click at [510, 217] on font "%" at bounding box center [503, 222] width 14 height 19
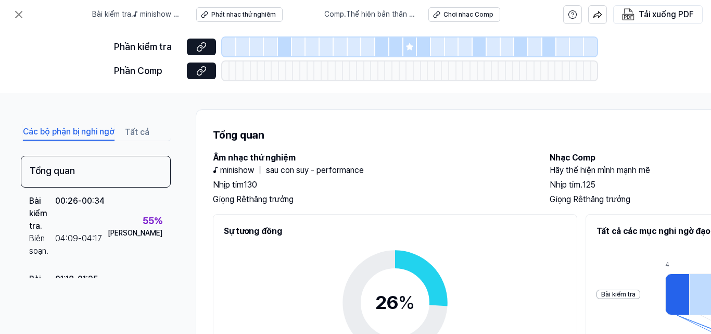
scroll to position [0, 0]
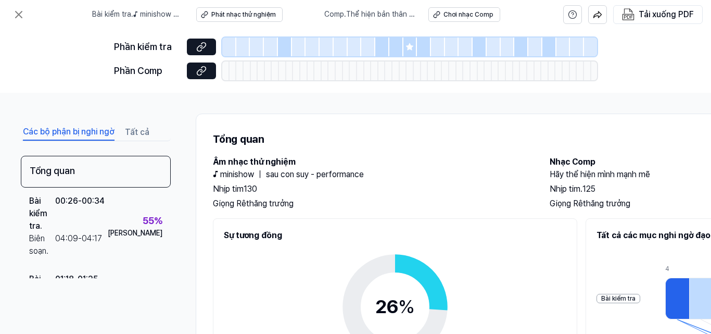
click at [135, 133] on font "Tất cả" at bounding box center [137, 132] width 24 height 10
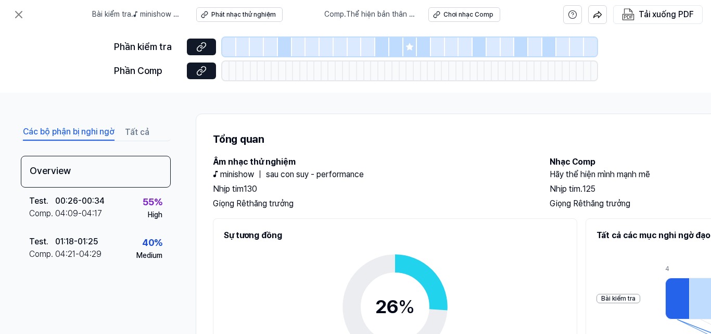
click at [102, 134] on font "Các bộ phận bị nghi ngờ" at bounding box center [69, 131] width 92 height 10
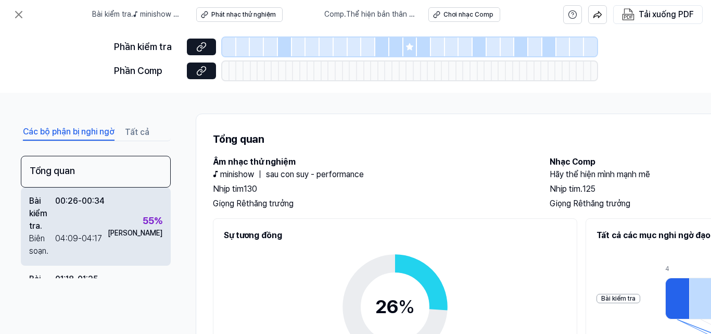
click at [154, 224] on font "%" at bounding box center [158, 220] width 8 height 11
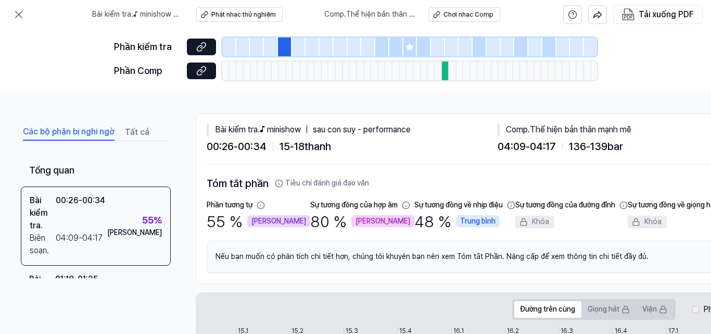
click at [356, 219] on font "Rất cao" at bounding box center [383, 221] width 55 height 8
click at [351, 205] on font "Sự tương đồng của hợp âm" at bounding box center [353, 204] width 87 height 8
click at [261, 8] on button "Phát nhạc thử nghiệm" at bounding box center [239, 14] width 86 height 15
click at [454, 14] on font "Chơi nhạc Comp" at bounding box center [468, 14] width 50 height 7
click at [16, 16] on icon at bounding box center [18, 14] width 12 height 12
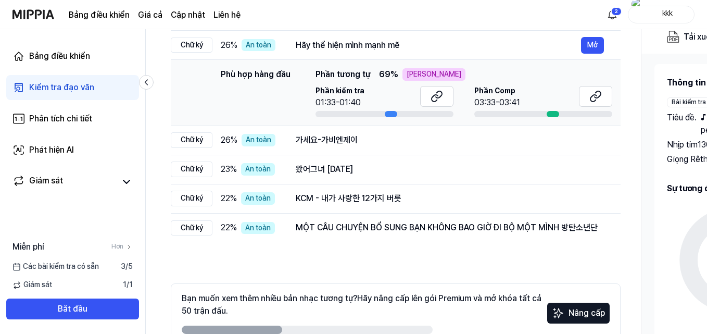
scroll to position [191, 0]
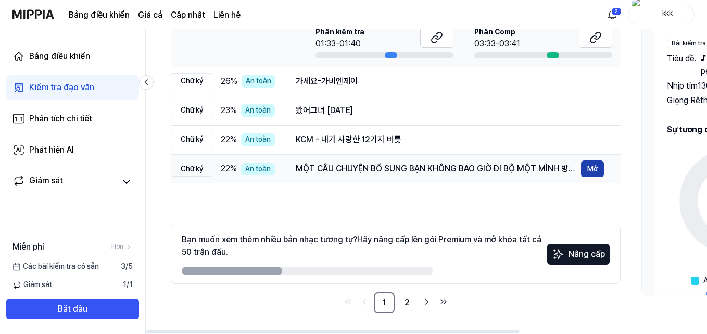
click at [599, 174] on button "Mở" at bounding box center [592, 168] width 23 height 17
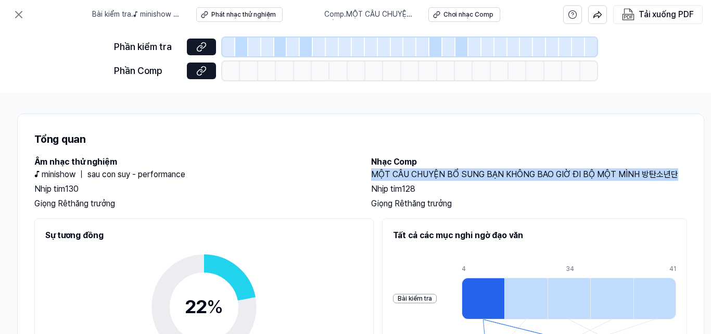
scroll to position [0, 197]
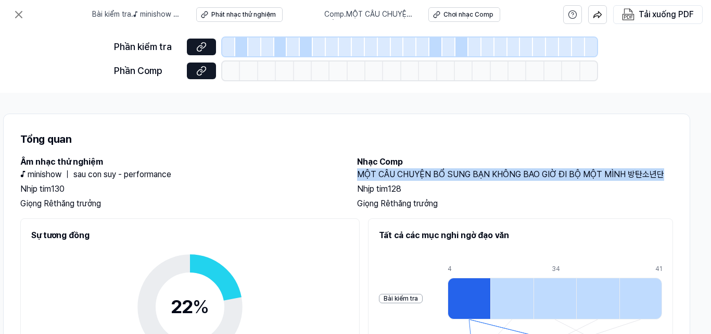
drag, startPoint x: 551, startPoint y: 173, endPoint x: 711, endPoint y: 172, distance: 159.8
click at [711, 172] on div "Các bộ phận bị nghi ngờ Tất cả Tổng quan Bài kiểm tra . 00:04 - 00:11 Biên soạn…" at bounding box center [355, 213] width 711 height 241
copy font "MỘT CÂU CHUYỆN BỔ SUNG BẠN KHÔNG BAO GIỜ ĐI BỘ MỘT MÌNH 방탄소년단"
click at [21, 13] on icon at bounding box center [19, 14] width 6 height 6
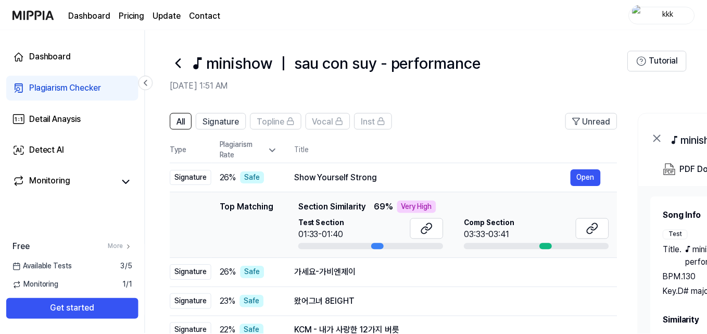
scroll to position [191, 0]
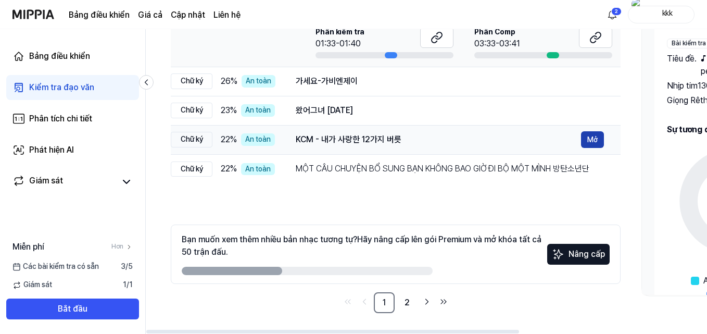
click at [591, 143] on font "Mở" at bounding box center [592, 139] width 10 height 8
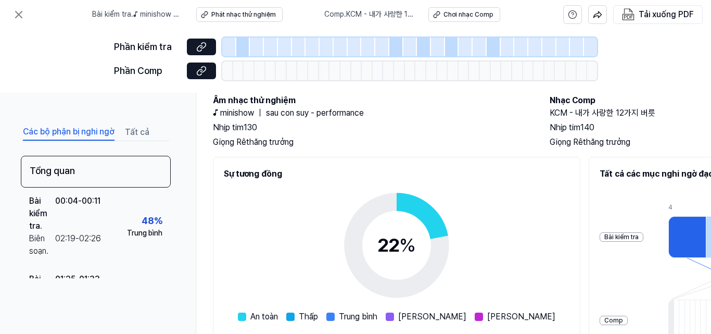
scroll to position [0, 0]
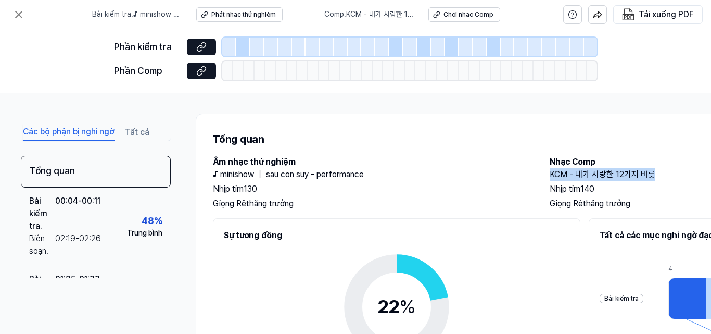
drag, startPoint x: 550, startPoint y: 173, endPoint x: 655, endPoint y: 173, distance: 105.1
click at [655, 173] on h2 "KCM - 내가 사랑한 12가지 버릇" at bounding box center [708, 174] width 316 height 12
copy font "KCM - 내가 사랑한 12가지 버릇"
click at [14, 18] on icon at bounding box center [18, 14] width 12 height 12
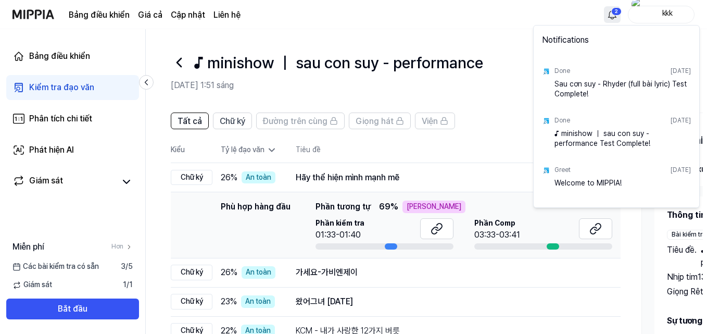
click at [612, 12] on html "Bảng điều khiển Giá cả Cập nhật Liên hệ 2 kkk Bảng điều khiển Kiểm tra đạo văn …" at bounding box center [353, 167] width 707 height 334
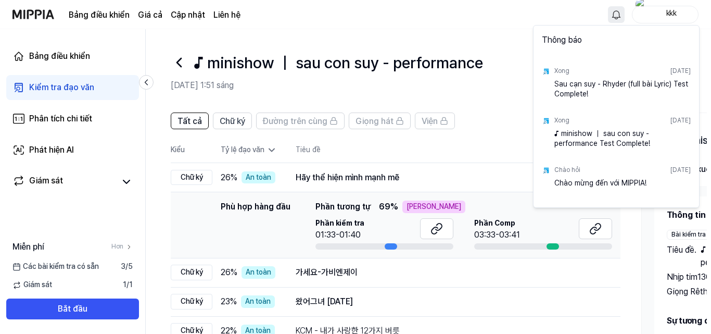
click at [496, 102] on html "Bảng điều khiển Giá cả Cập nhật Liên hệ kkk Bảng điều khiển Kiểm tra đạo văn Ph…" at bounding box center [355, 167] width 711 height 334
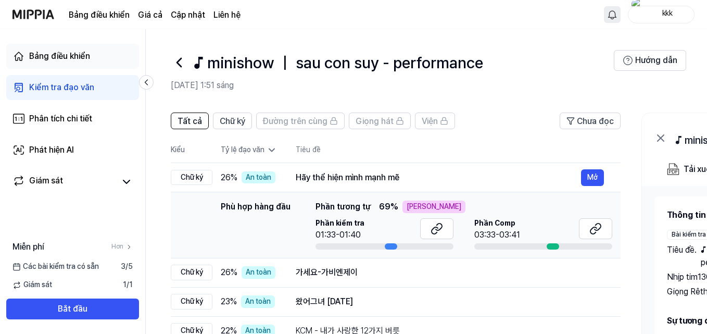
click at [32, 59] on font "Bảng điều khiển" at bounding box center [59, 56] width 61 height 10
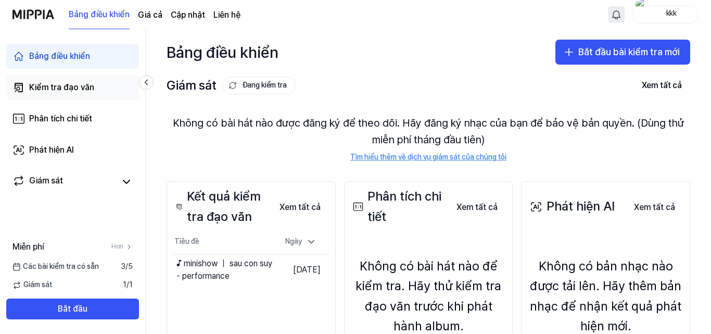
click at [71, 87] on font "Kiểm tra đạo văn" at bounding box center [61, 87] width 65 height 10
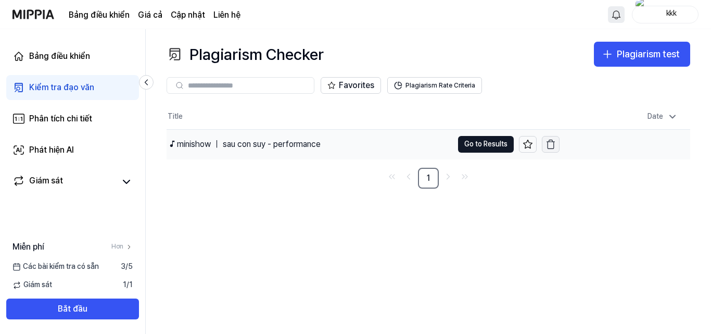
click at [557, 147] on button "button" at bounding box center [551, 144] width 18 height 17
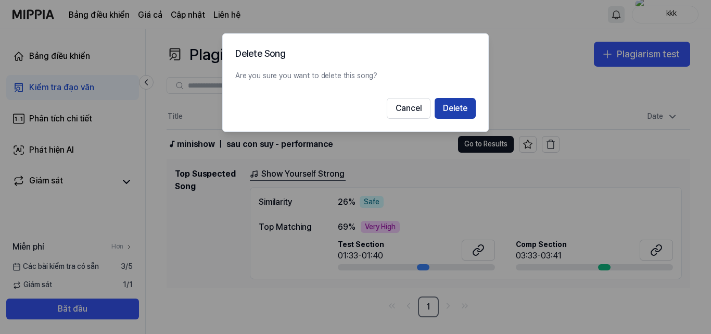
click at [460, 110] on button "Delete" at bounding box center [455, 108] width 41 height 21
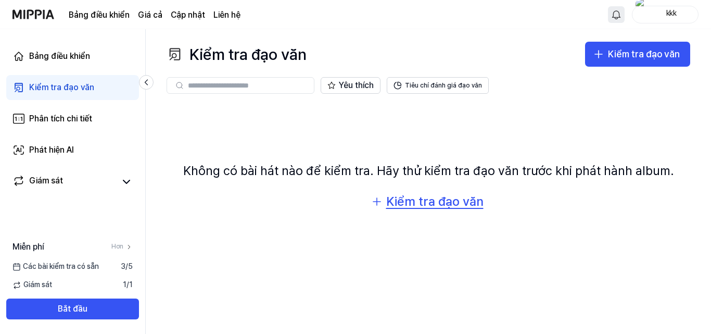
click at [402, 200] on font "Kiểm tra đạo văn" at bounding box center [434, 201] width 97 height 15
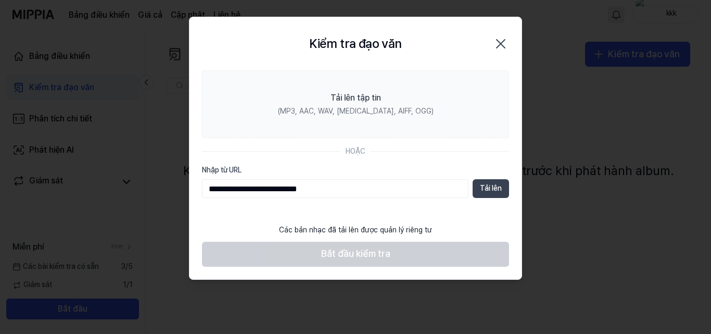
type input "**********"
click at [482, 191] on font "Tải lên" at bounding box center [491, 188] width 22 height 8
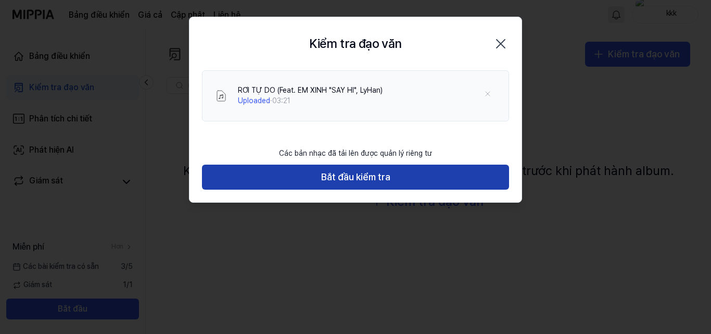
click at [318, 178] on button "Bắt đầu kiểm tra" at bounding box center [355, 176] width 307 height 25
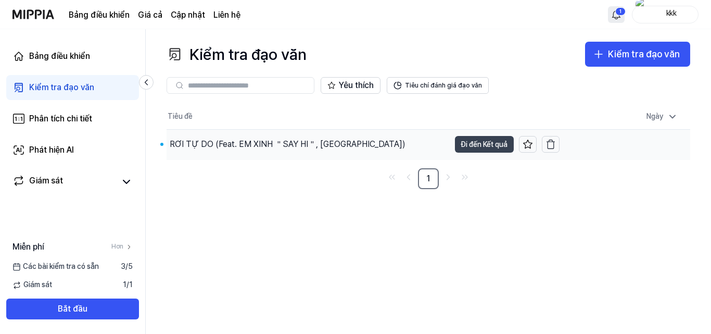
click at [461, 149] on font "Đi đến Kết quả" at bounding box center [484, 143] width 46 height 11
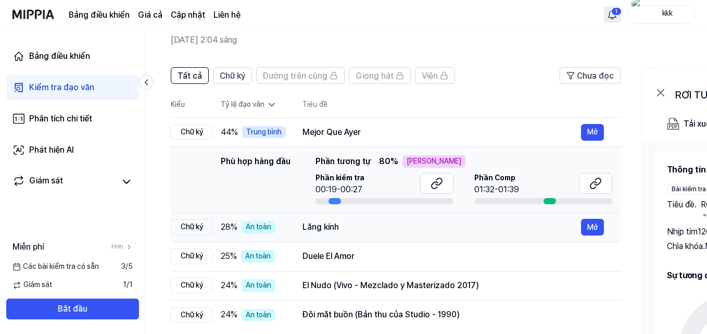
scroll to position [104, 0]
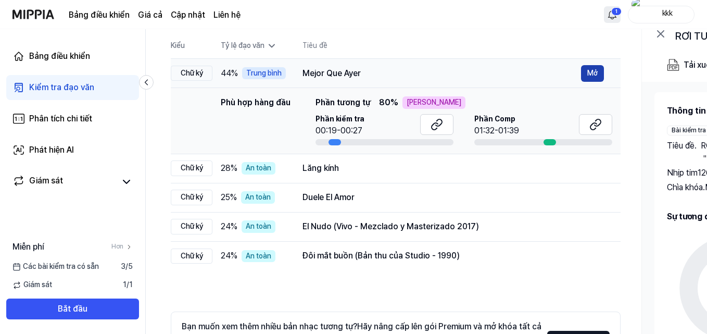
click at [587, 73] on font "Mở" at bounding box center [592, 73] width 10 height 8
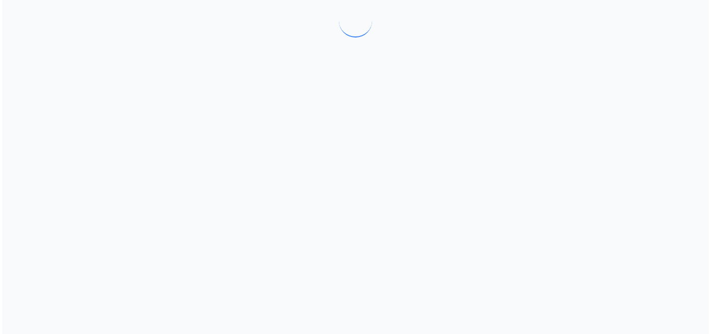
scroll to position [0, 0]
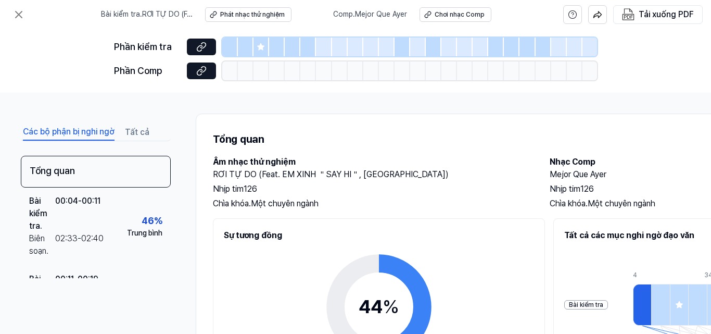
click at [261, 52] on div at bounding box center [262, 46] width 16 height 19
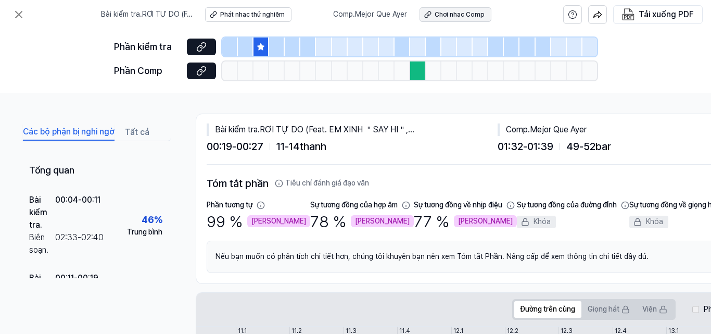
click at [441, 16] on font "Chơi nhạc Comp" at bounding box center [460, 14] width 50 height 7
click at [260, 46] on icon at bounding box center [261, 46] width 7 height 7
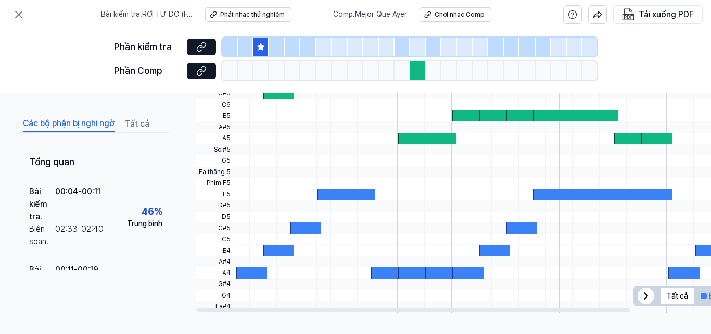
scroll to position [385, 0]
click at [672, 293] on font "Tất cả" at bounding box center [677, 296] width 21 height 8
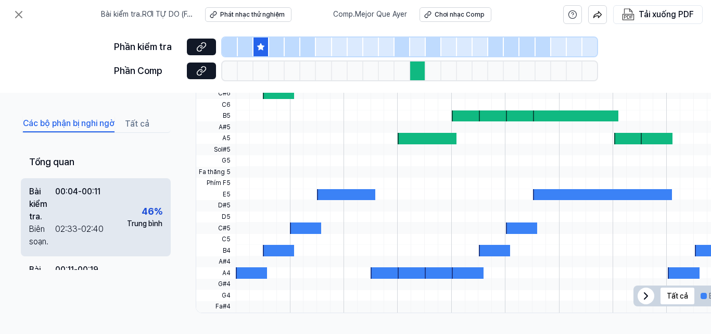
click at [127, 213] on div "46 % Trung bình" at bounding box center [144, 216] width 35 height 25
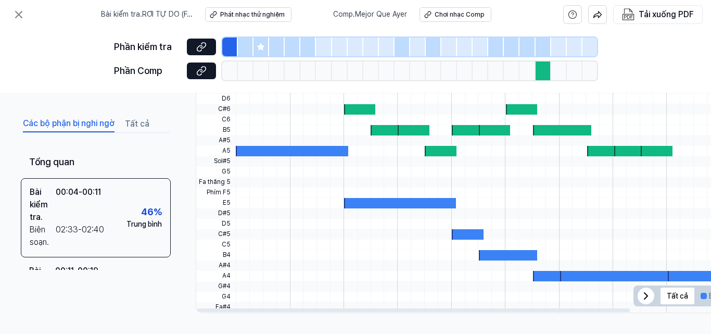
drag, startPoint x: 313, startPoint y: 145, endPoint x: 327, endPoint y: 199, distance: 55.9
click at [327, 199] on div at bounding box center [666, 167] width 860 height 292
click at [322, 190] on div at bounding box center [666, 192] width 860 height 10
click at [318, 150] on div at bounding box center [292, 151] width 112 height 10
click at [350, 107] on div at bounding box center [359, 109] width 31 height 10
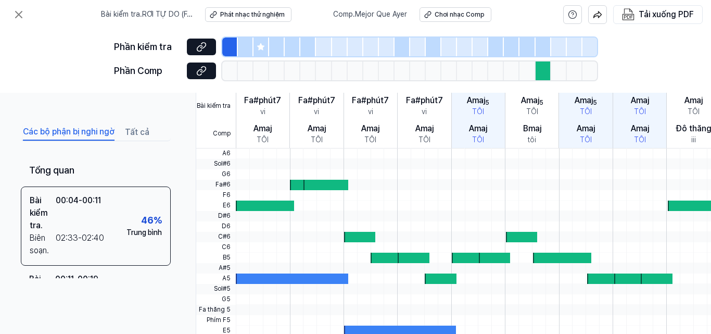
scroll to position [229, 0]
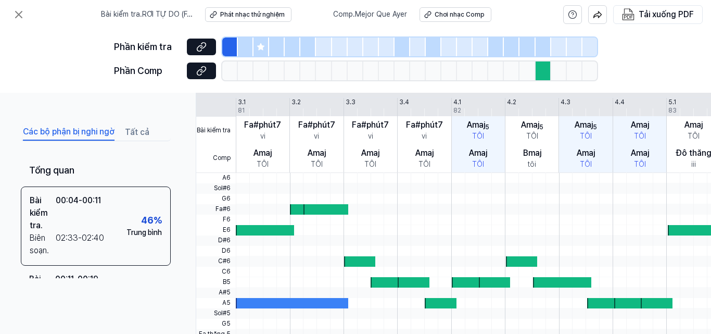
click at [262, 50] on icon at bounding box center [261, 47] width 8 height 8
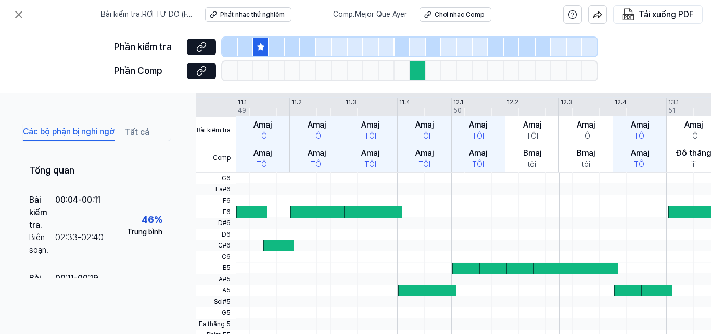
click at [274, 54] on div at bounding box center [277, 46] width 16 height 19
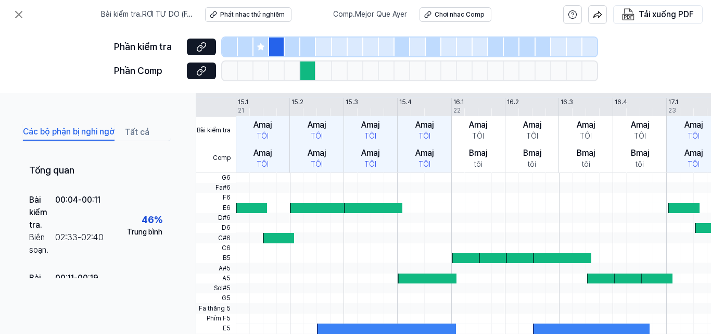
click at [287, 51] on div at bounding box center [293, 46] width 16 height 19
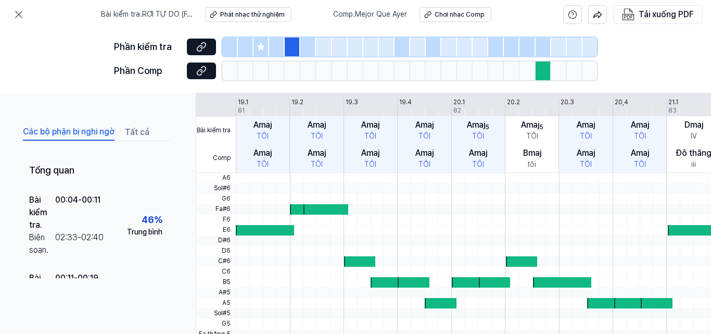
click at [334, 52] on div at bounding box center [340, 46] width 16 height 19
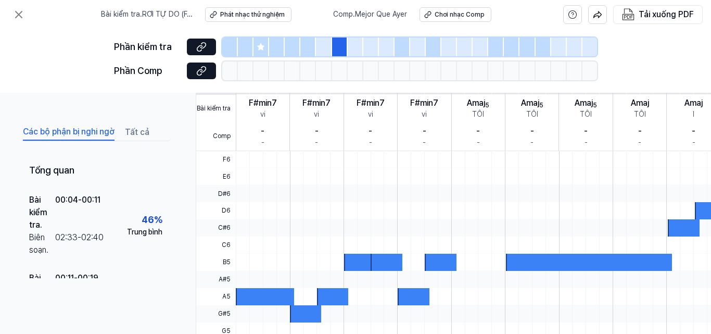
scroll to position [207, 0]
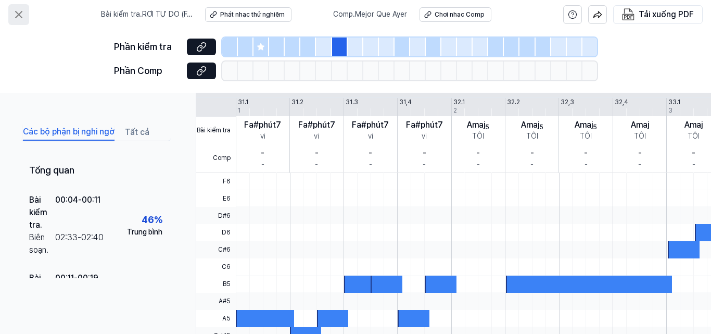
click at [20, 15] on icon at bounding box center [19, 14] width 6 height 6
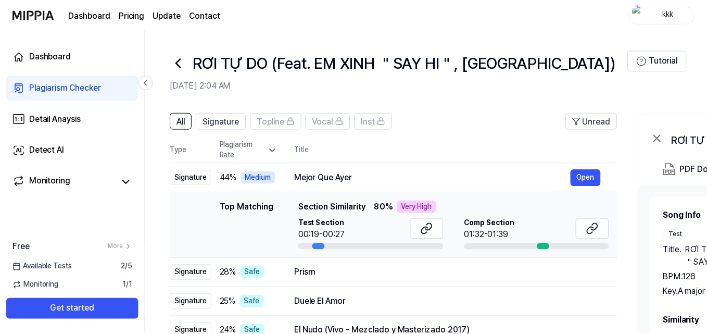
scroll to position [104, 0]
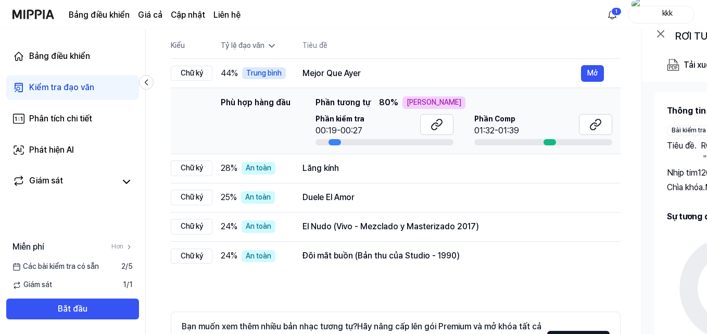
click at [547, 144] on div at bounding box center [549, 142] width 12 height 6
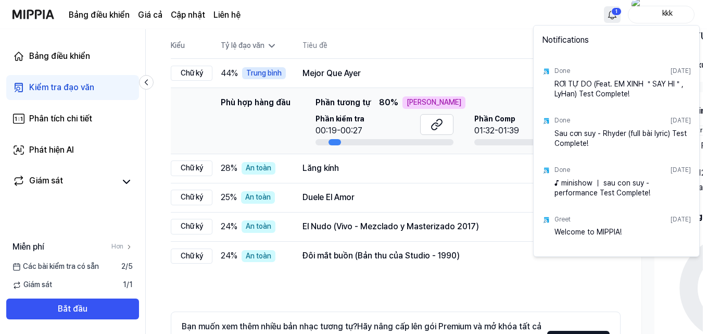
click at [619, 15] on html "Bảng điều khiển Giá cả Cập nhật Liên hệ 1 kkk Bảng điều khiển Kiểm tra đạo văn …" at bounding box center [353, 63] width 707 height 334
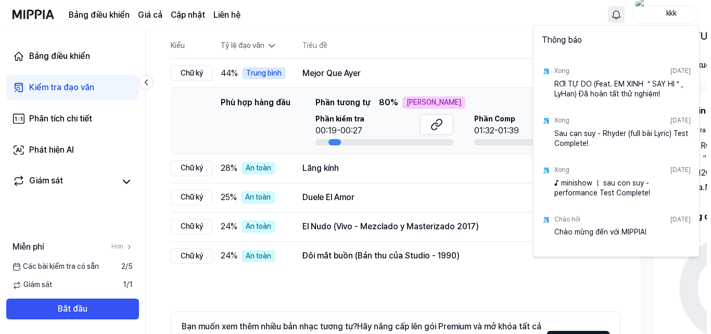
click at [513, 34] on html "Bảng điều khiển Giá cả Cập nhật Liên hệ kkk Bảng điều khiển Kiểm tra đạo văn Ph…" at bounding box center [355, 63] width 711 height 334
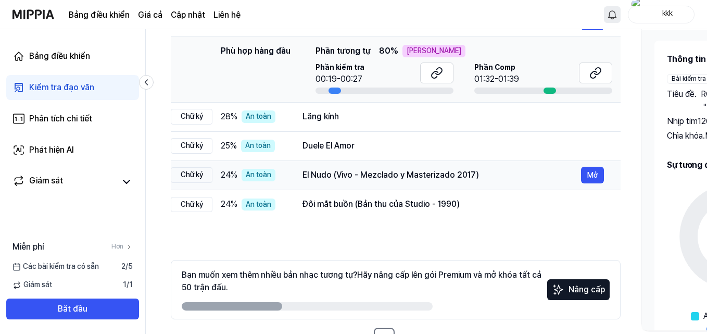
scroll to position [191, 0]
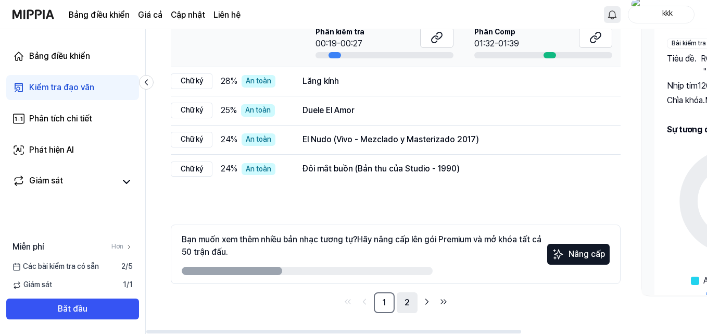
click at [409, 299] on font "2" at bounding box center [406, 302] width 5 height 10
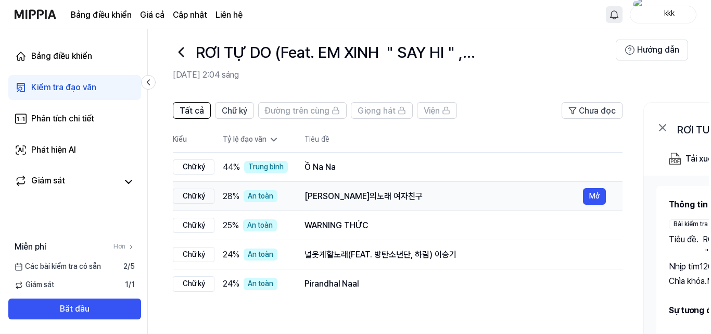
scroll to position [0, 0]
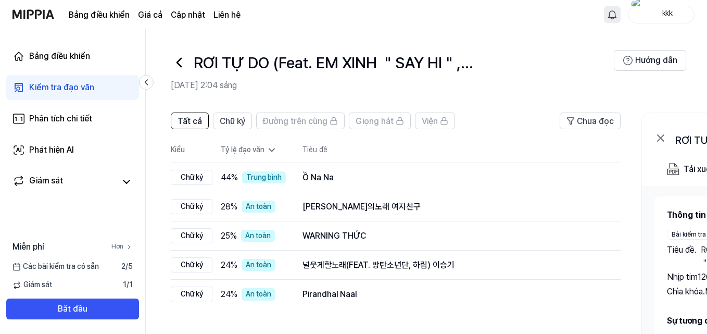
click at [132, 248] on icon at bounding box center [128, 246] width 7 height 7
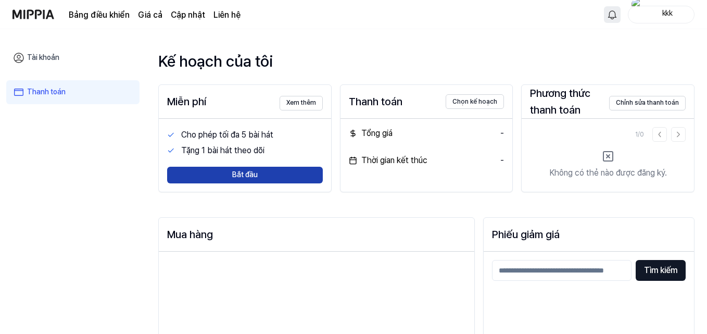
click at [210, 179] on button "Bắt đầu" at bounding box center [245, 175] width 156 height 17
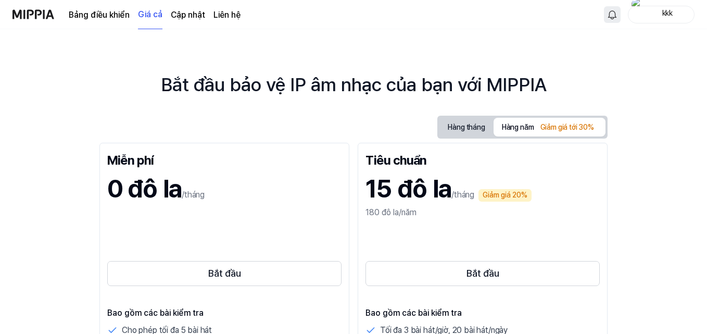
click at [184, 15] on font "Cập nhật" at bounding box center [188, 15] width 34 height 10
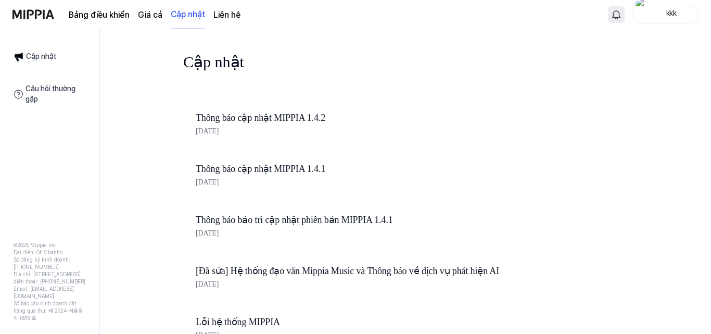
click at [221, 21] on div "Bảng điều khiển Giá cả Cập nhật Liên hệ" at bounding box center [155, 14] width 172 height 29
click at [220, 15] on font "Liên hệ" at bounding box center [226, 15] width 27 height 10
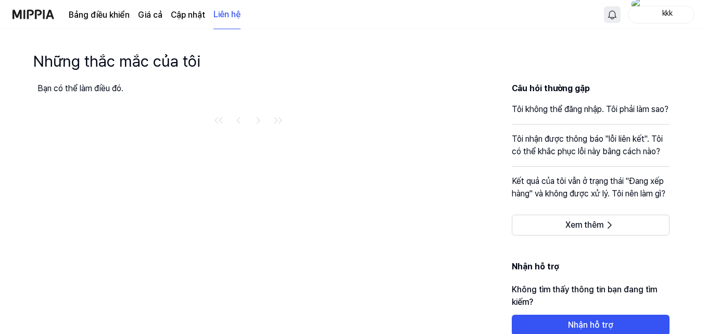
click at [152, 11] on font "Giá cả" at bounding box center [150, 15] width 24 height 10
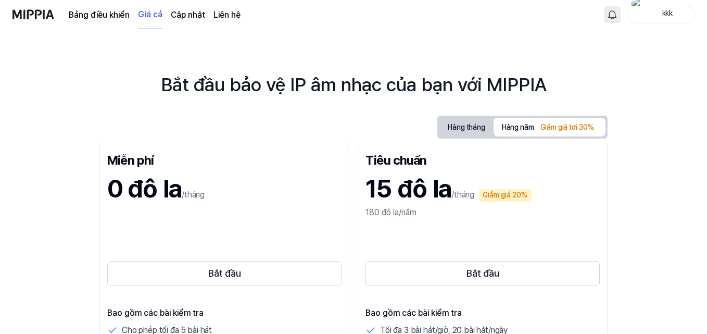
click at [104, 14] on font "Bảng điều khiển" at bounding box center [99, 15] width 61 height 10
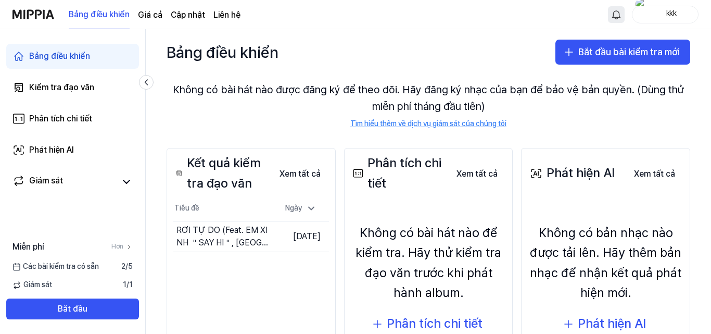
scroll to position [52, 0]
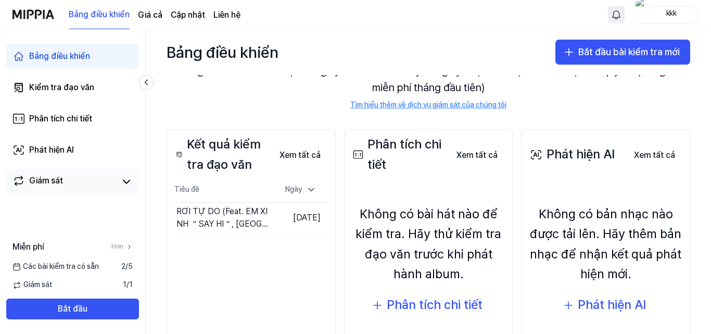
click at [134, 177] on div "Giám sát" at bounding box center [72, 181] width 133 height 25
click at [129, 182] on icon at bounding box center [126, 181] width 12 height 12
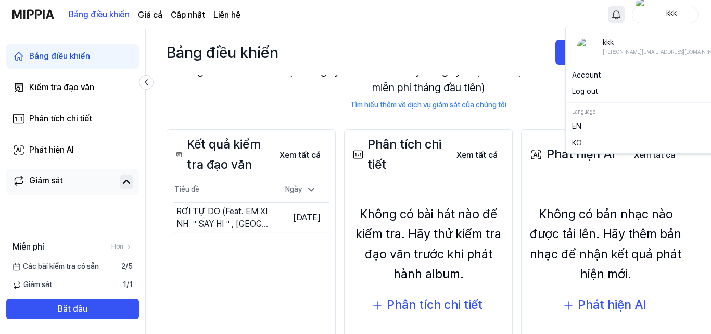
click at [653, 10] on div "kkk" at bounding box center [671, 13] width 41 height 11
click at [604, 93] on font "Đăng xuất" at bounding box center [589, 91] width 34 height 8
